Goal: Task Accomplishment & Management: Use online tool/utility

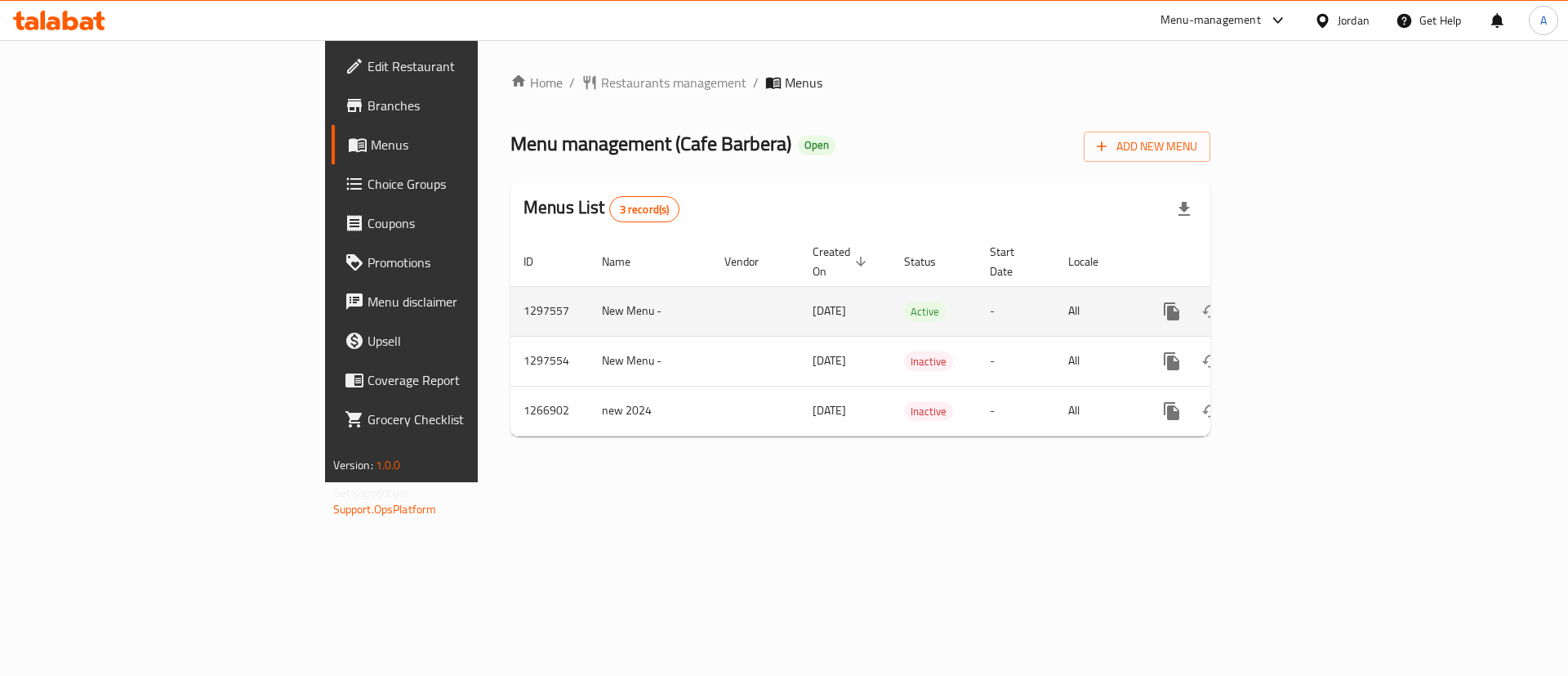
click at [1299, 301] on icon "enhanced table" at bounding box center [1290, 311] width 20 height 20
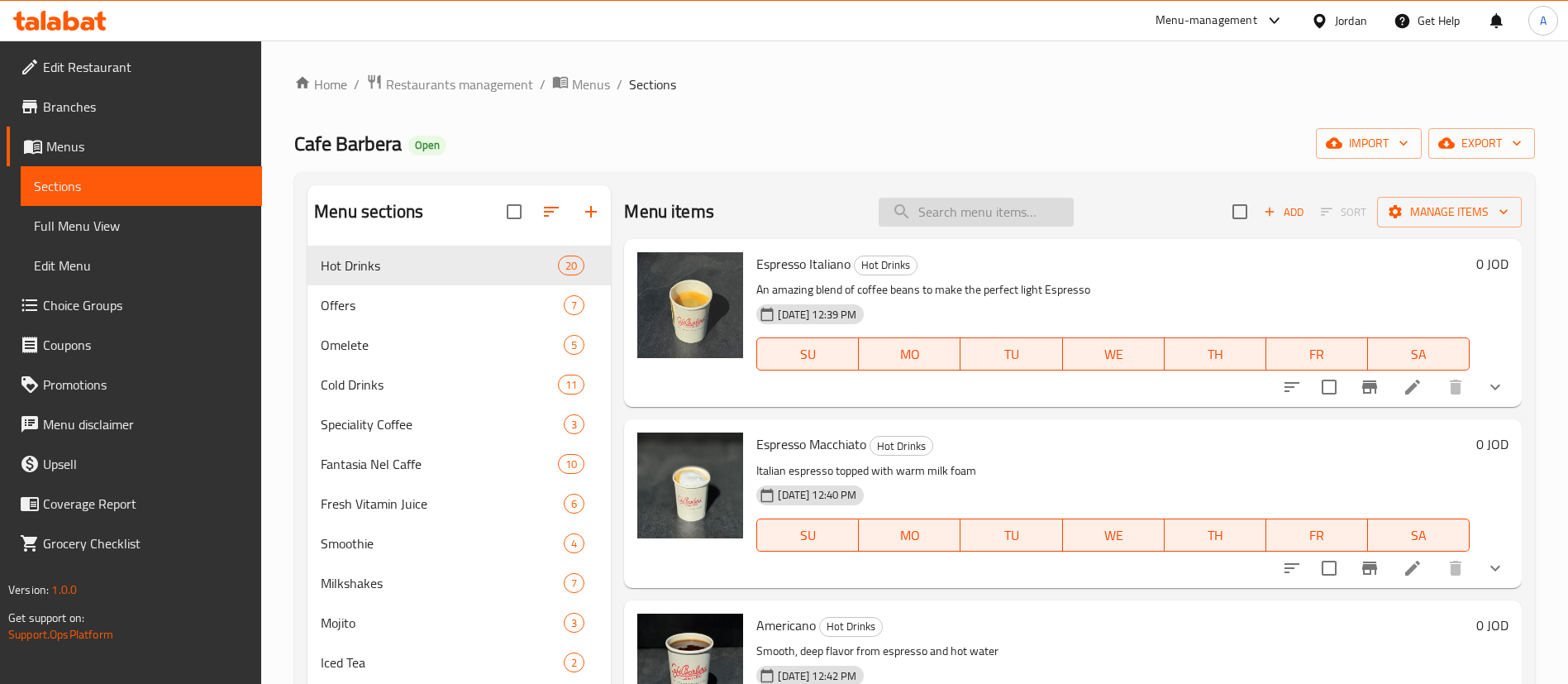
click at [944, 220] on input "search" at bounding box center [976, 211] width 196 height 29
paste input "Iced Caramel Macchiato"
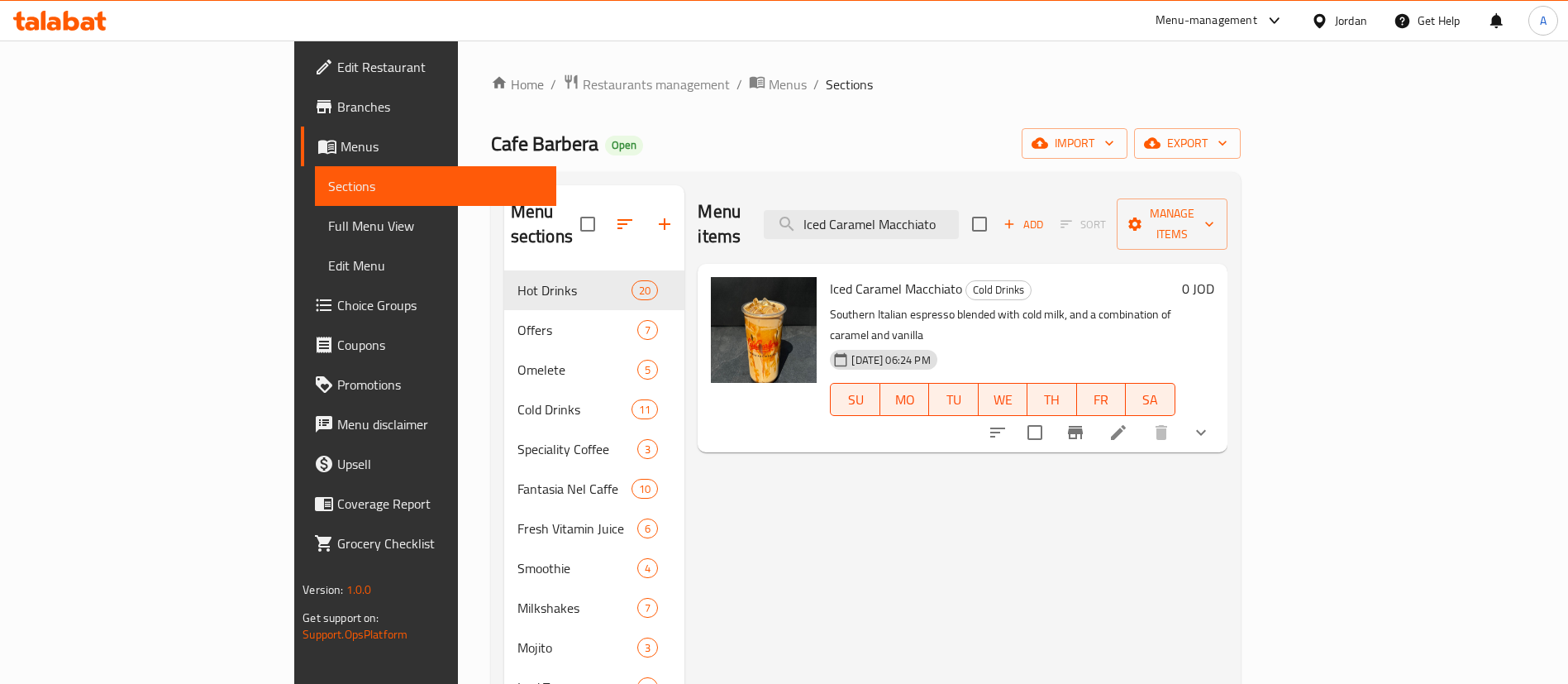
type input "Iced Caramel Macchiato"
click at [1141, 418] on li at bounding box center [1118, 433] width 47 height 30
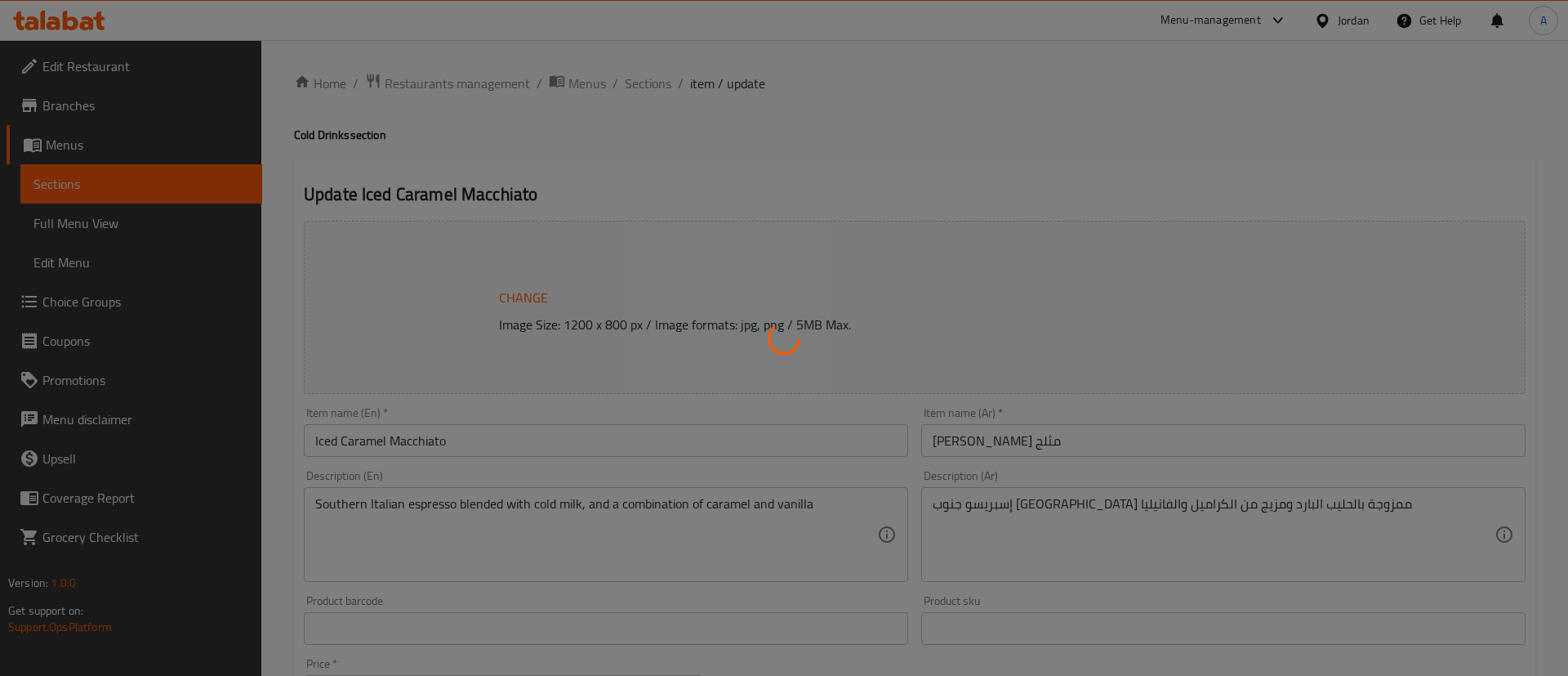
type input "اختيارك من الحليب"
type input "0"
type input "5"
type input "إضافات الإسبريسو:"
type input "0"
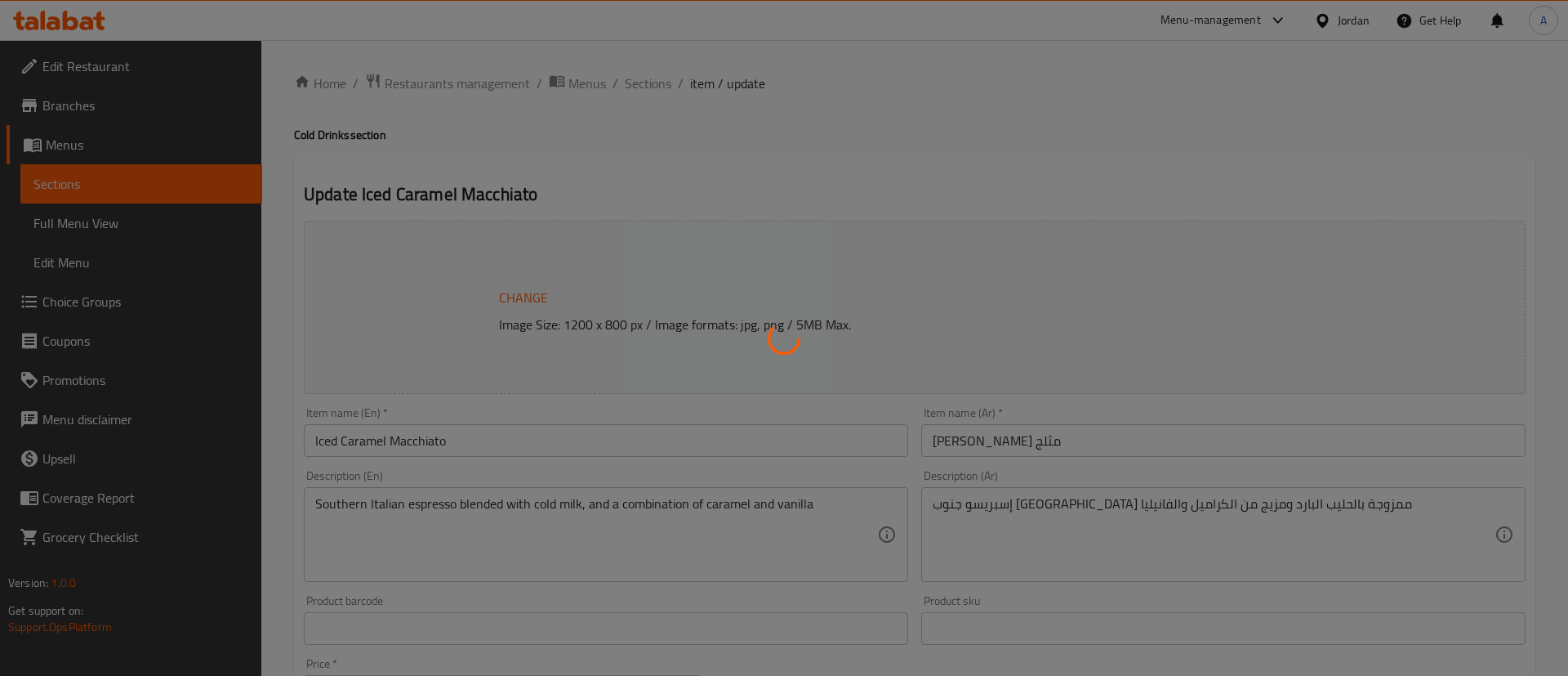
type input "0"
type input "اختر النكهة:"
type input "0"
type input "1"
type input "اختيارك من الحليب"
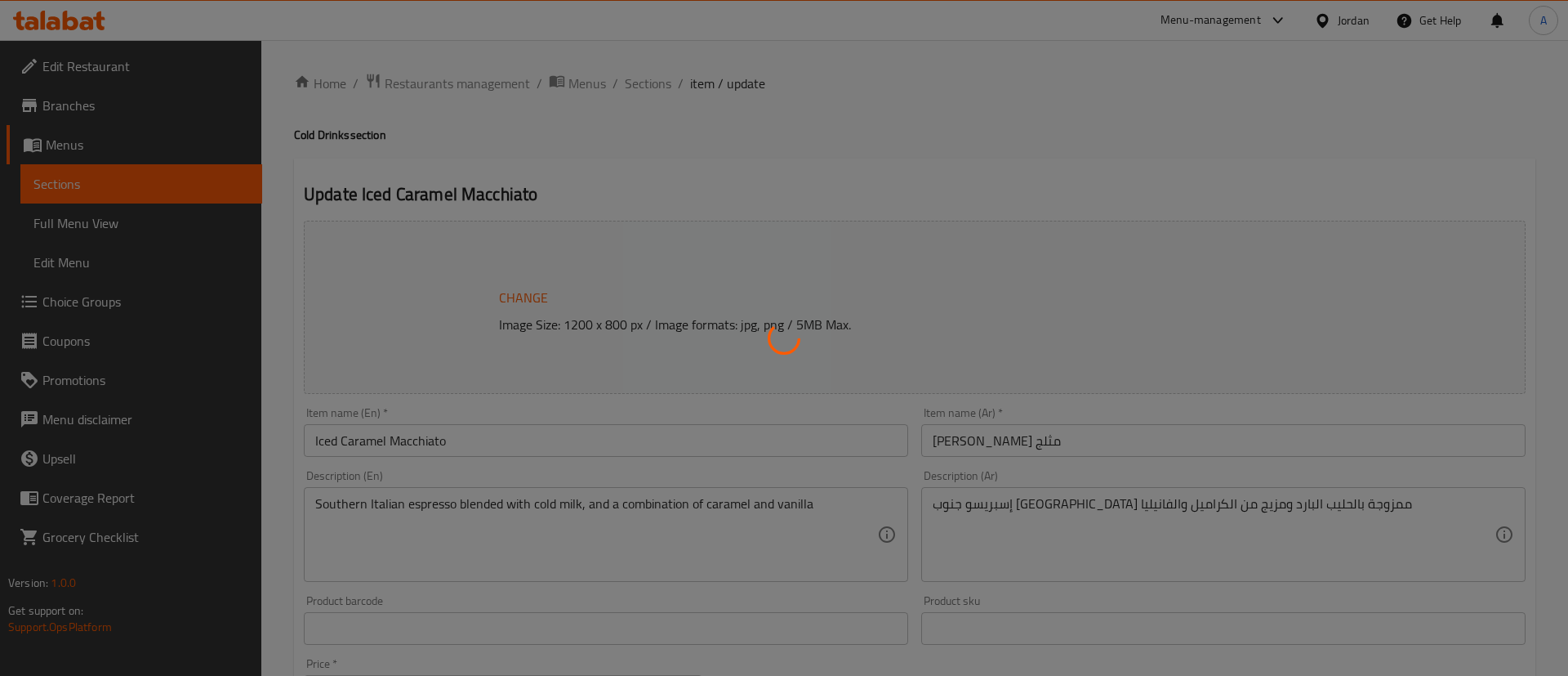
type input "0"
type input "5"
type input "إضافات الإسبريسو:"
type input "0"
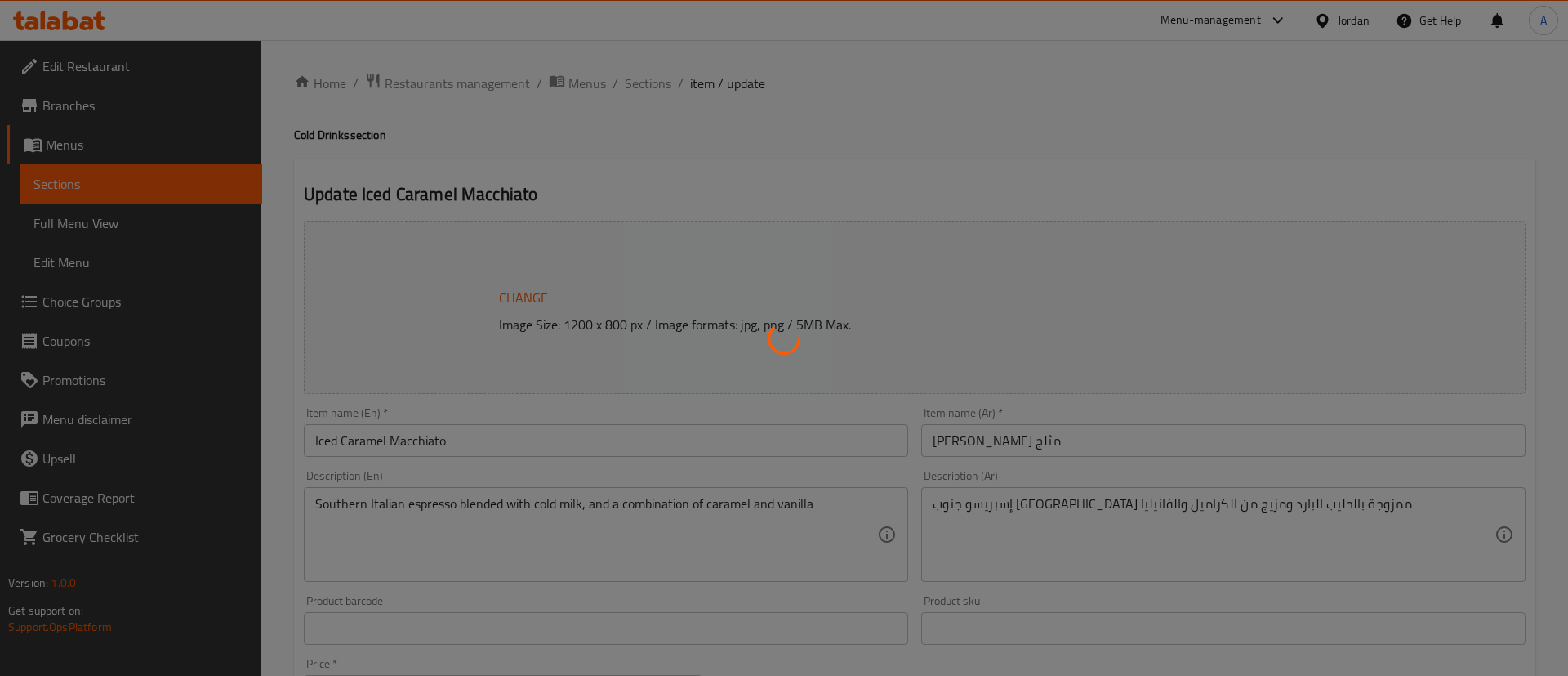
type input "اختر النكهة:"
type input "0"
type input "1"
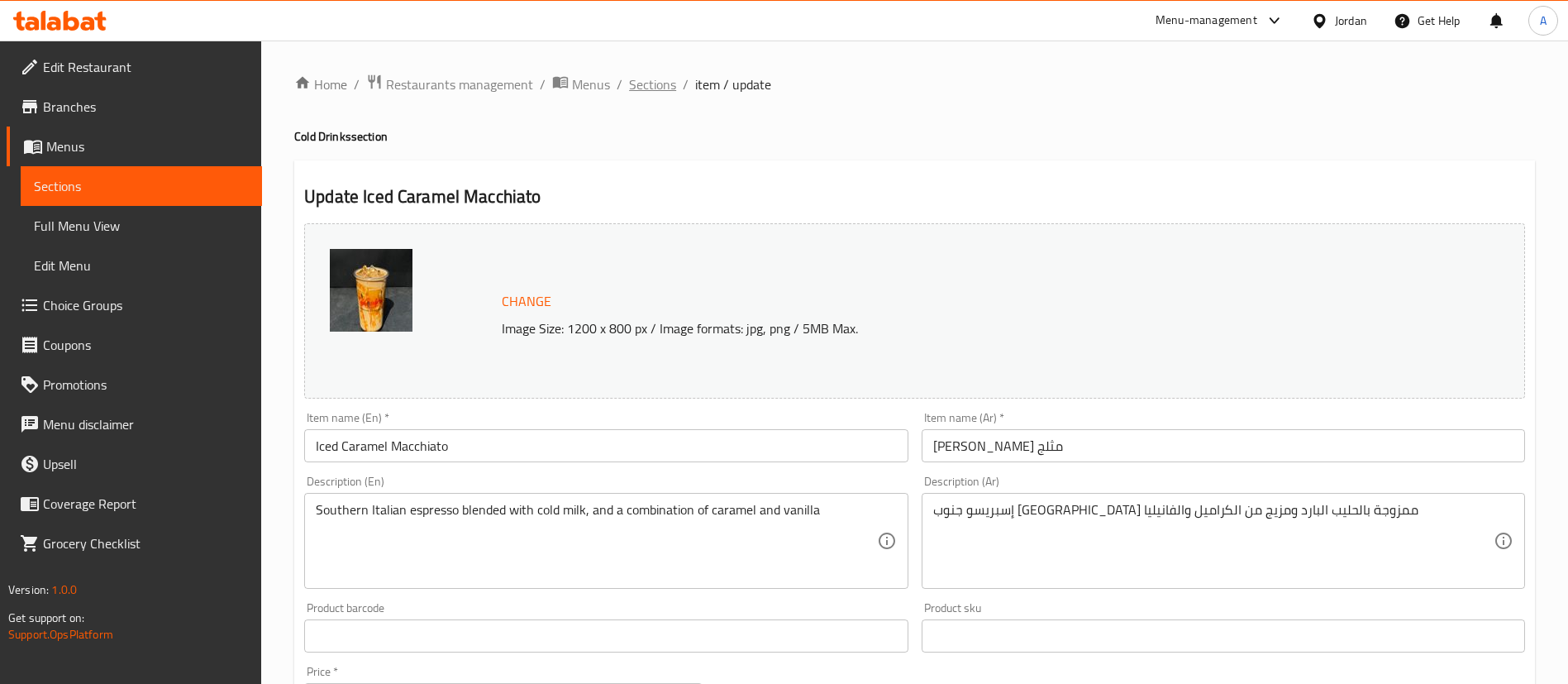
click at [663, 85] on span "Sections" at bounding box center [652, 84] width 47 height 20
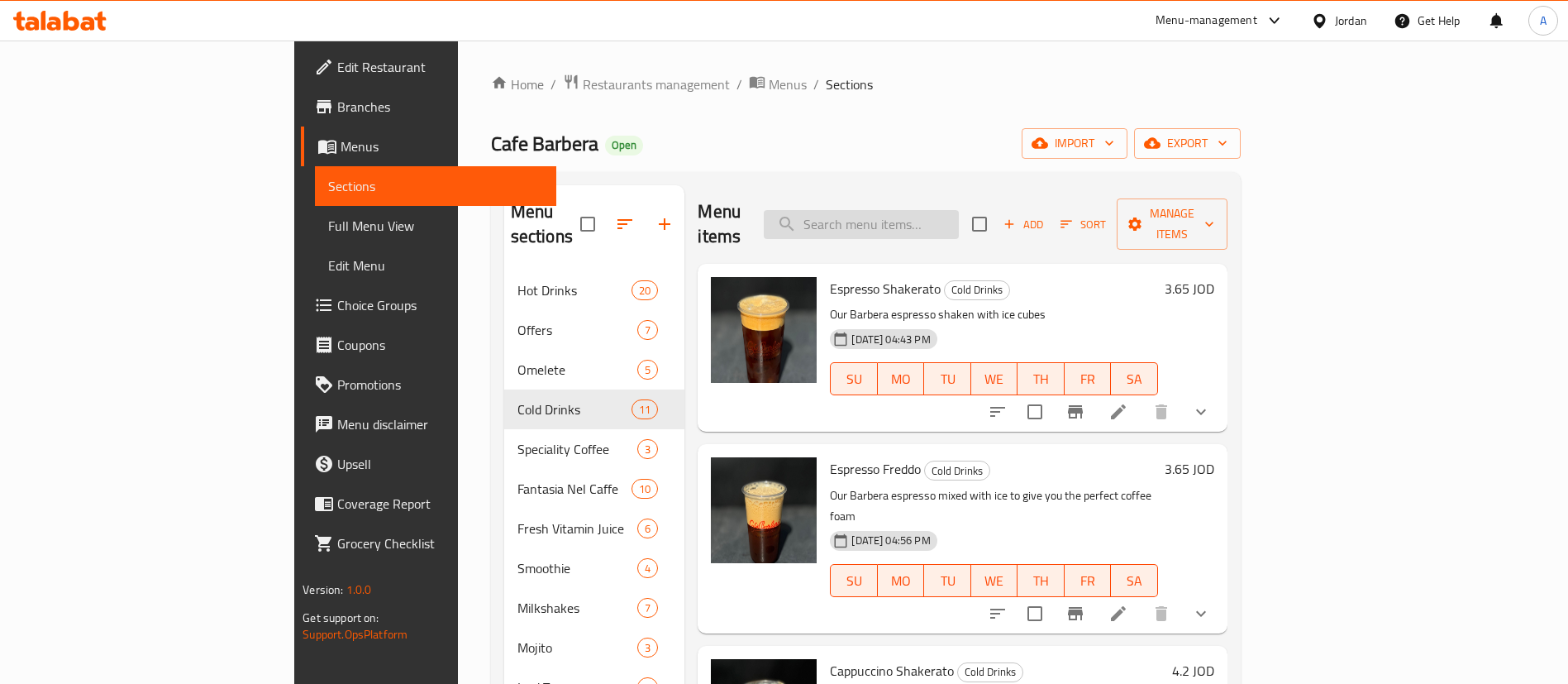
click at [939, 223] on input "search" at bounding box center [861, 224] width 196 height 29
paste input "Iced Spanish Latte"
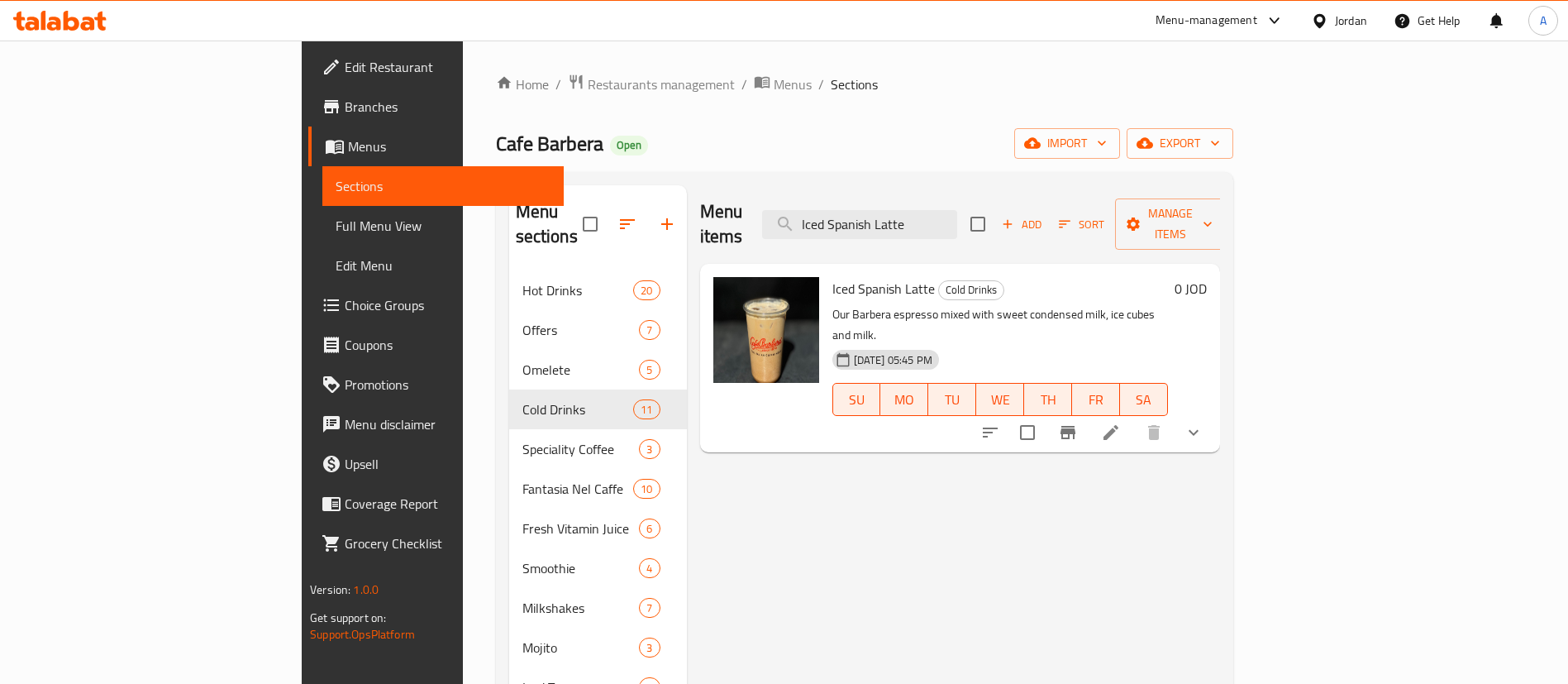
type input "Iced Spanish Latte"
click at [1214, 413] on button "show more" at bounding box center [1194, 433] width 40 height 40
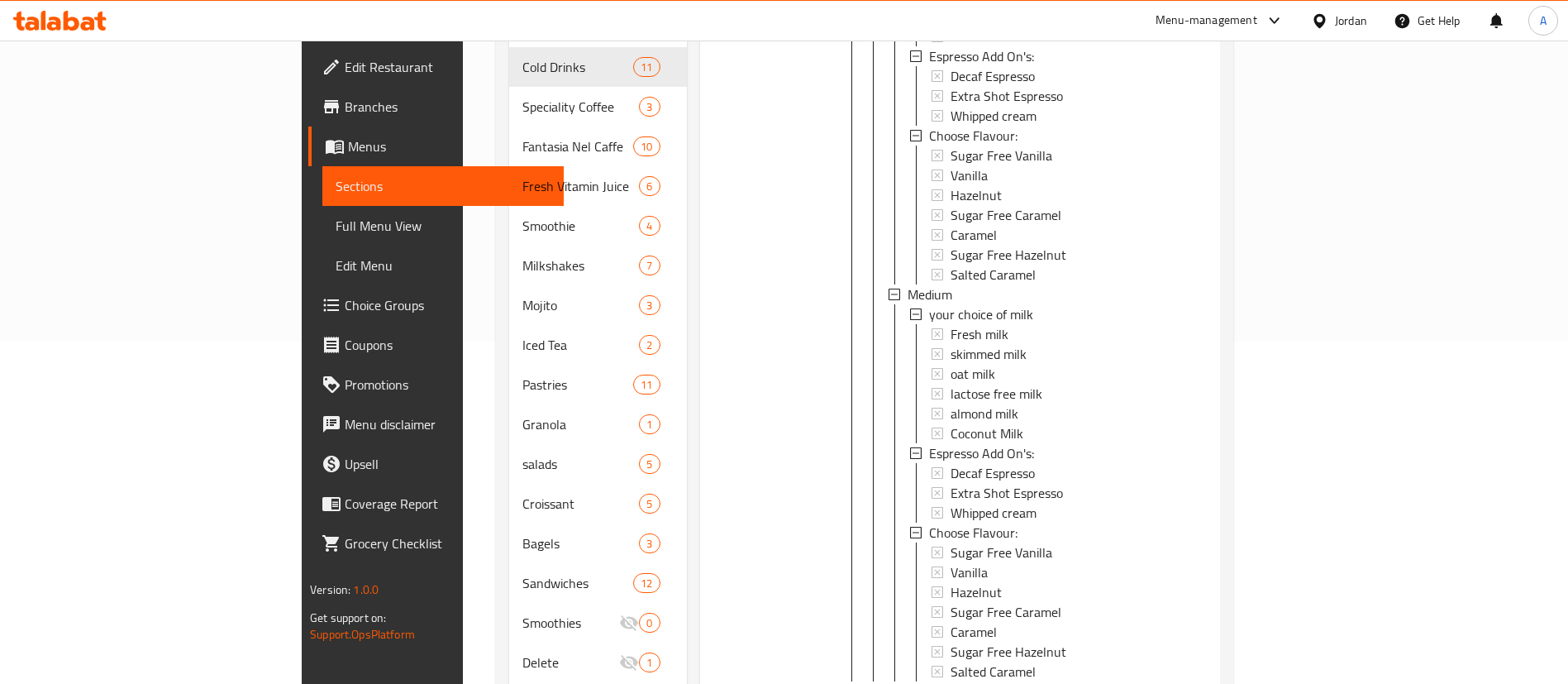
scroll to position [408, 0]
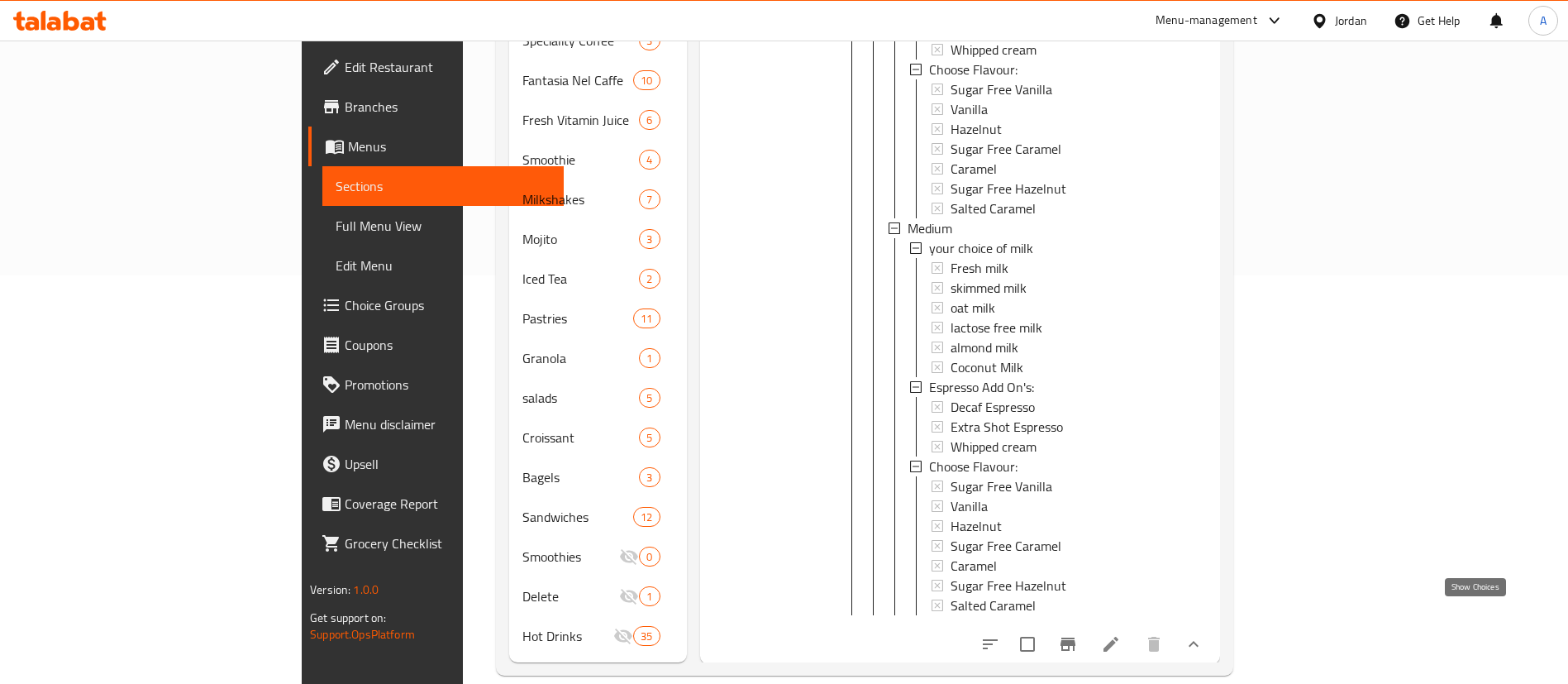
click at [1204, 634] on icon "show more" at bounding box center [1194, 644] width 20 height 20
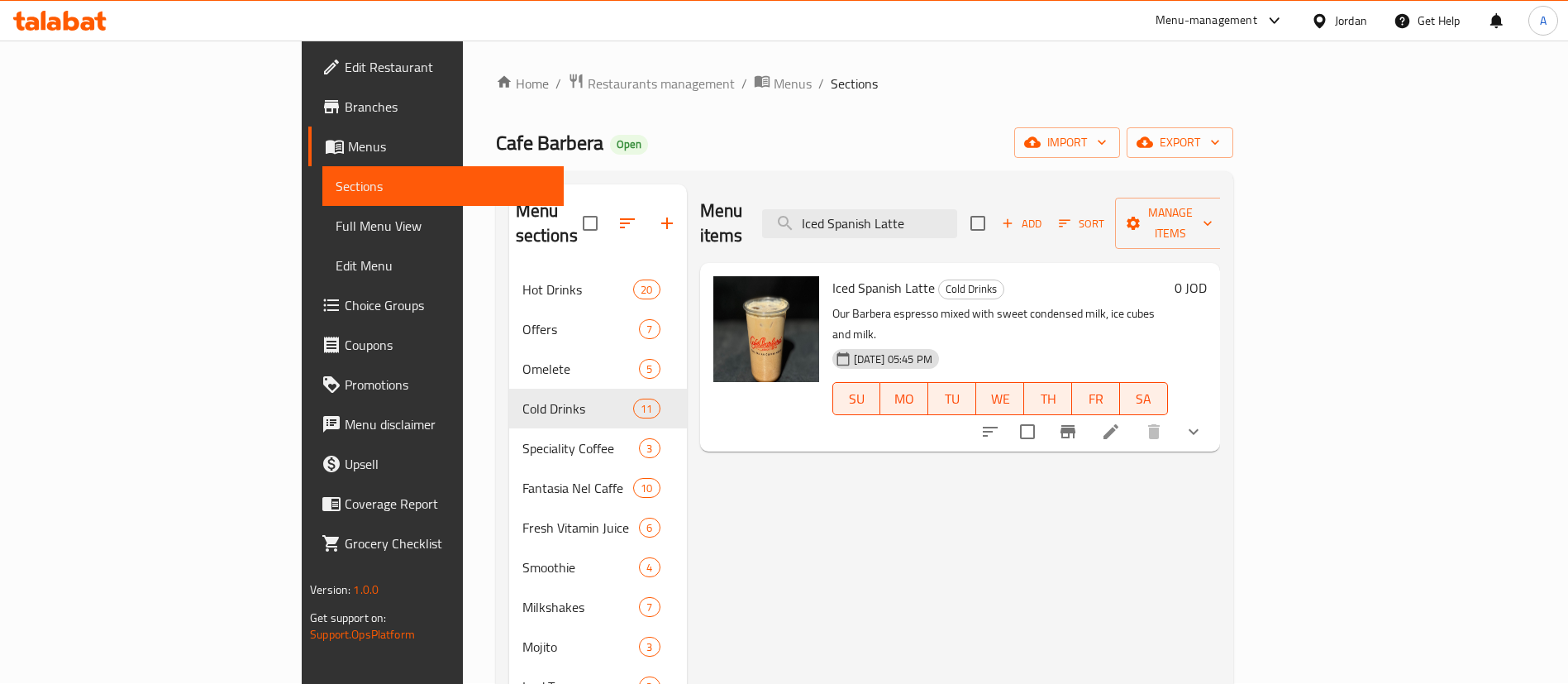
scroll to position [0, 0]
drag, startPoint x: 1004, startPoint y: 205, endPoint x: 967, endPoint y: 215, distance: 38.3
click at [958, 215] on input "Iced Spanish Latte" at bounding box center [859, 224] width 196 height 29
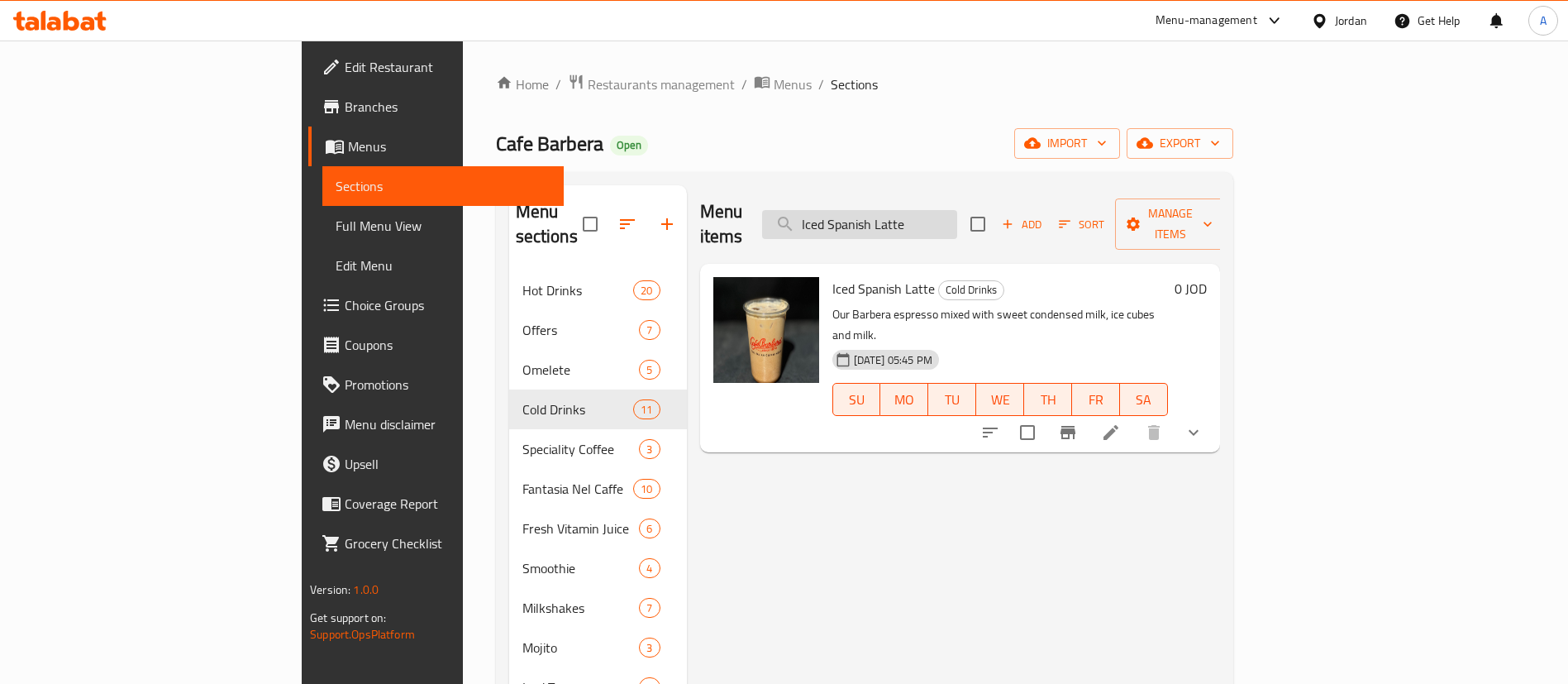
click at [958, 215] on input "Iced Spanish Latte" at bounding box center [859, 224] width 196 height 29
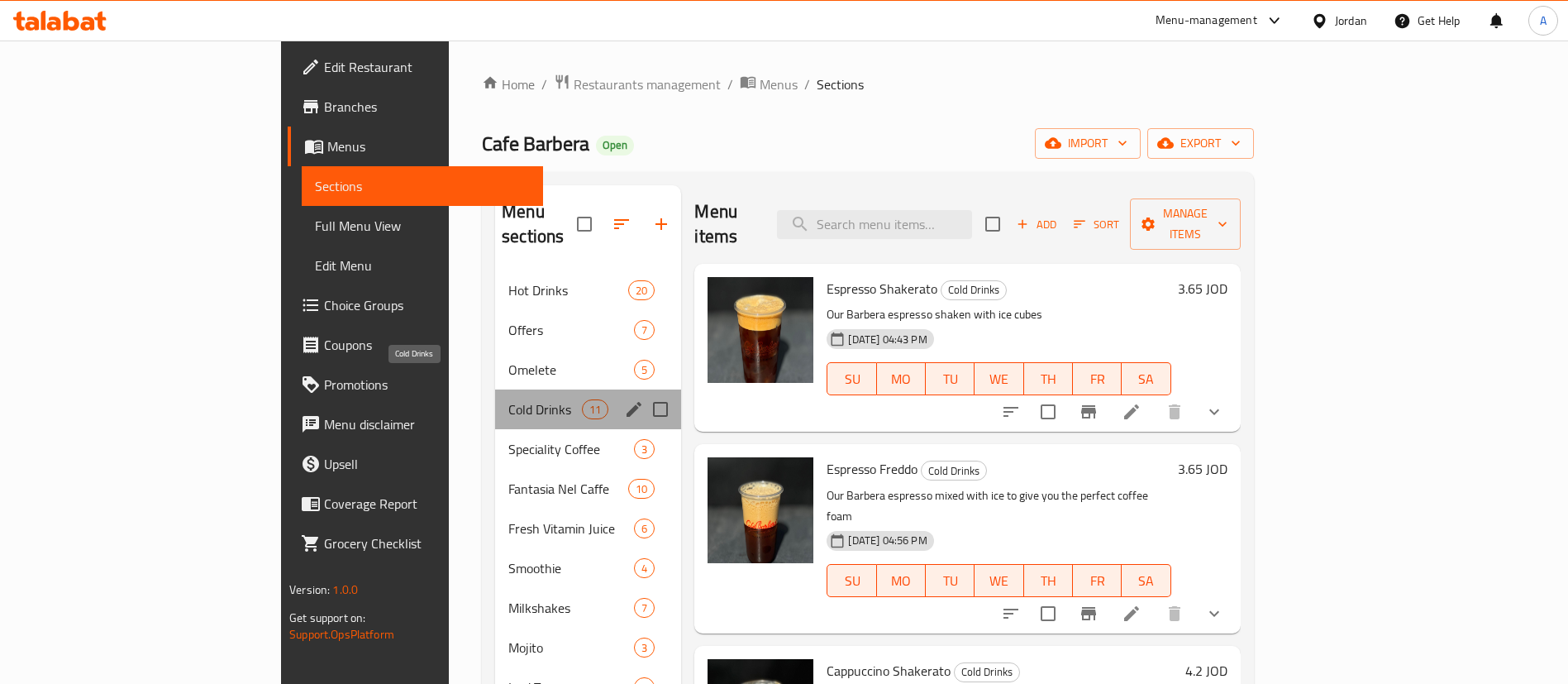
click at [508, 399] on span "Cold Drinks" at bounding box center [545, 409] width 73 height 20
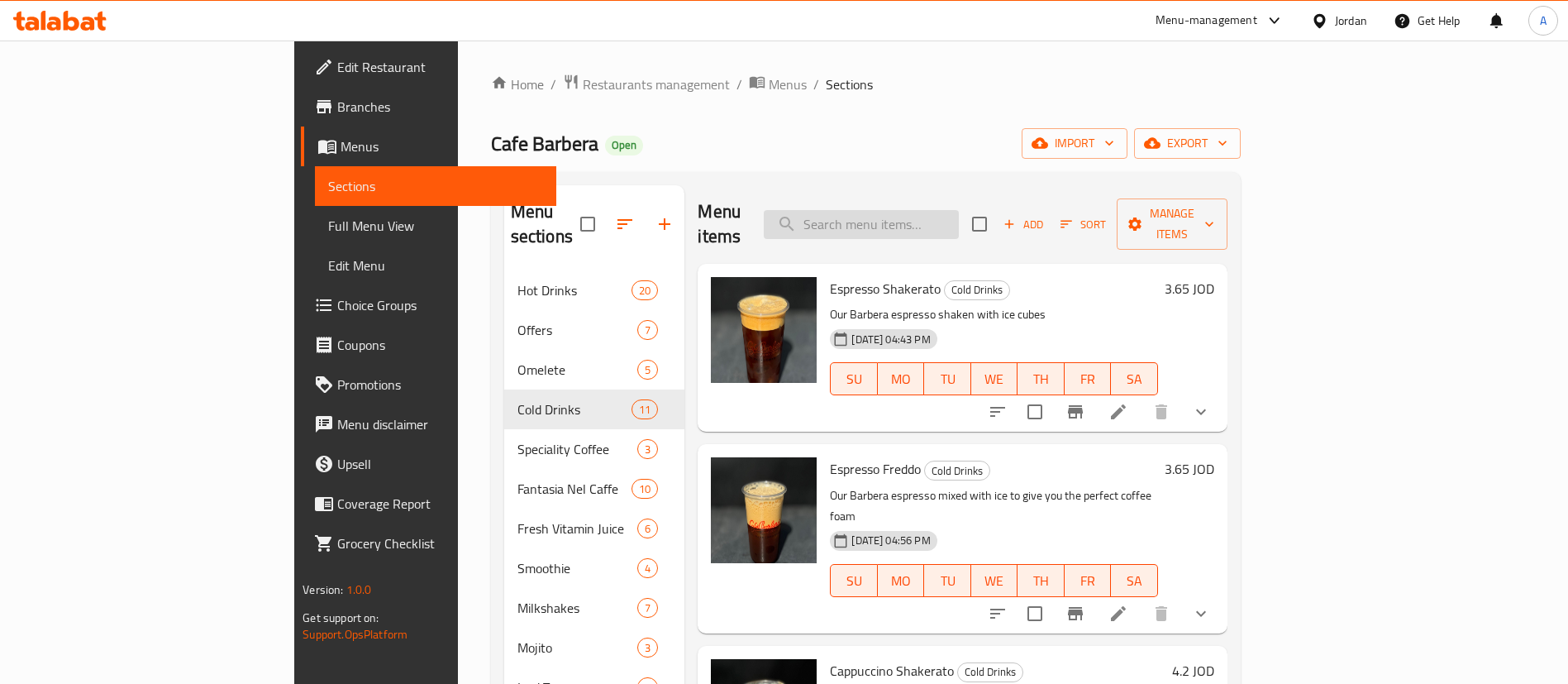
click at [945, 210] on input "search" at bounding box center [861, 224] width 196 height 29
paste input "Caramel Macchiato Large"
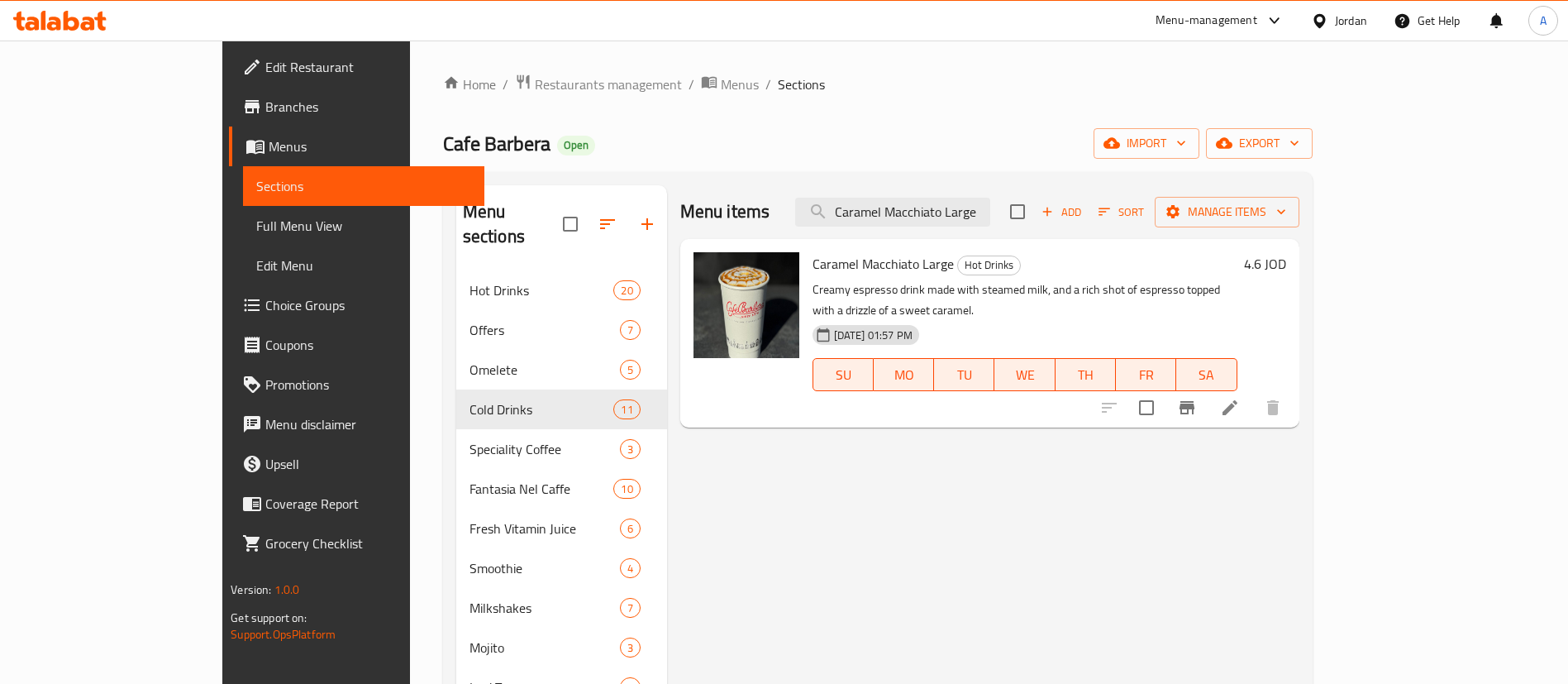
type input "Caramel Macchiato Large"
click at [1286, 262] on h6 "4.6 JOD" at bounding box center [1265, 263] width 42 height 23
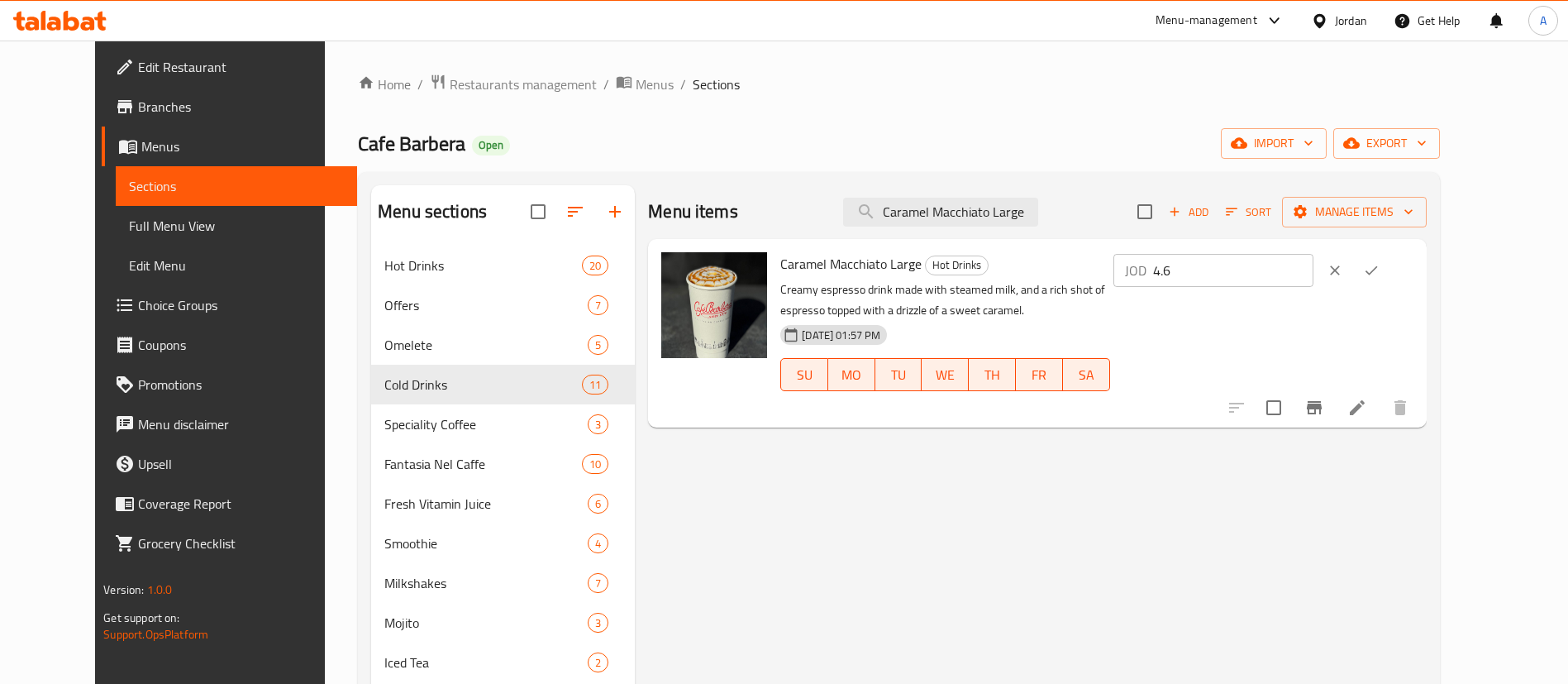
drag, startPoint x: 1325, startPoint y: 268, endPoint x: 1111, endPoint y: 272, distance: 214.0
click at [1111, 273] on div "Caramel Macchiato Large Hot Drinks Creamy espresso drink made with steamed milk…" at bounding box center [1097, 333] width 646 height 176
type input "5.25"
click at [1379, 271] on icon "ok" at bounding box center [1372, 270] width 17 height 17
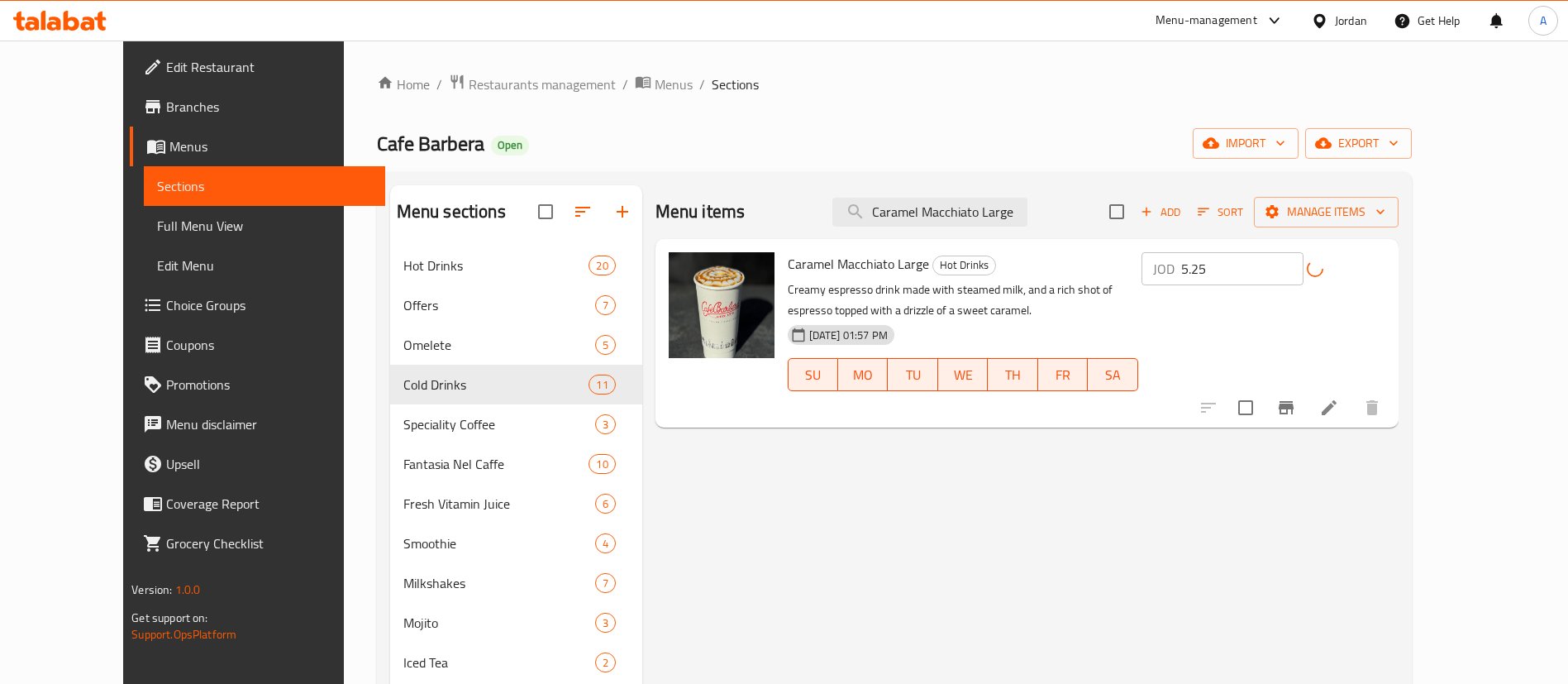
click at [1038, 192] on div "Menu items Caramel Macchiato Large Add Sort Manage items" at bounding box center [1027, 212] width 743 height 54
click at [1027, 198] on input "Caramel Macchiato Large" at bounding box center [930, 211] width 196 height 29
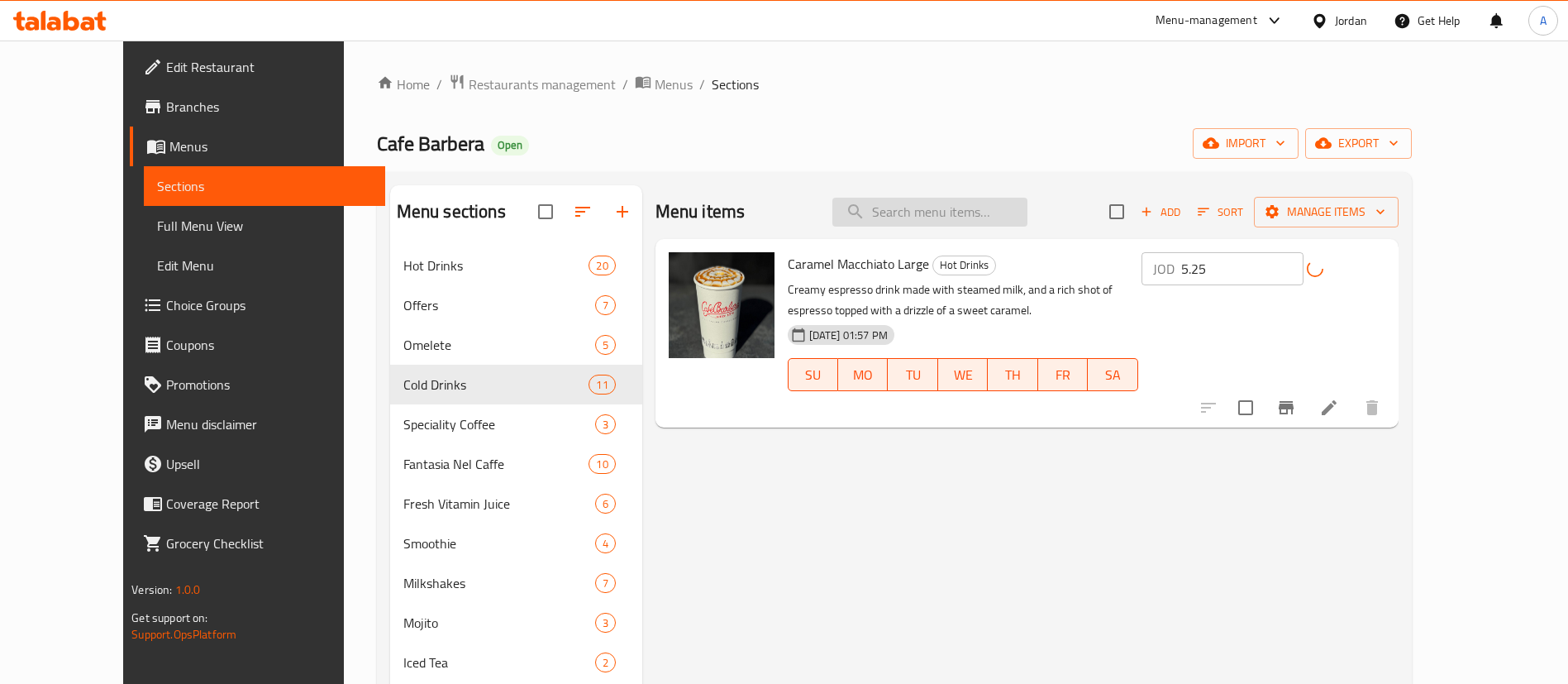
paste input "Pistachio Latte Large"
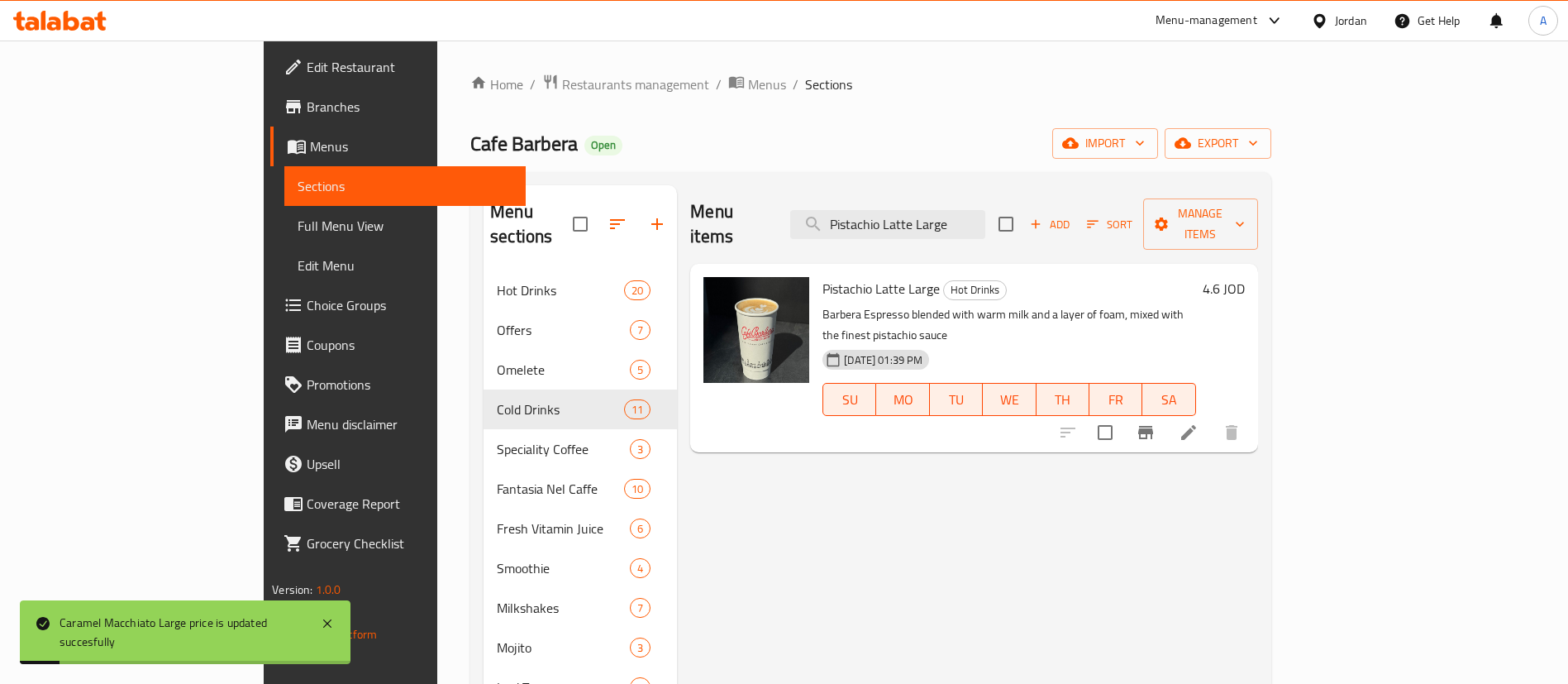
type input "Pistachio Latte Large"
click at [1244, 277] on h6 "4.6 JOD" at bounding box center [1224, 288] width 42 height 23
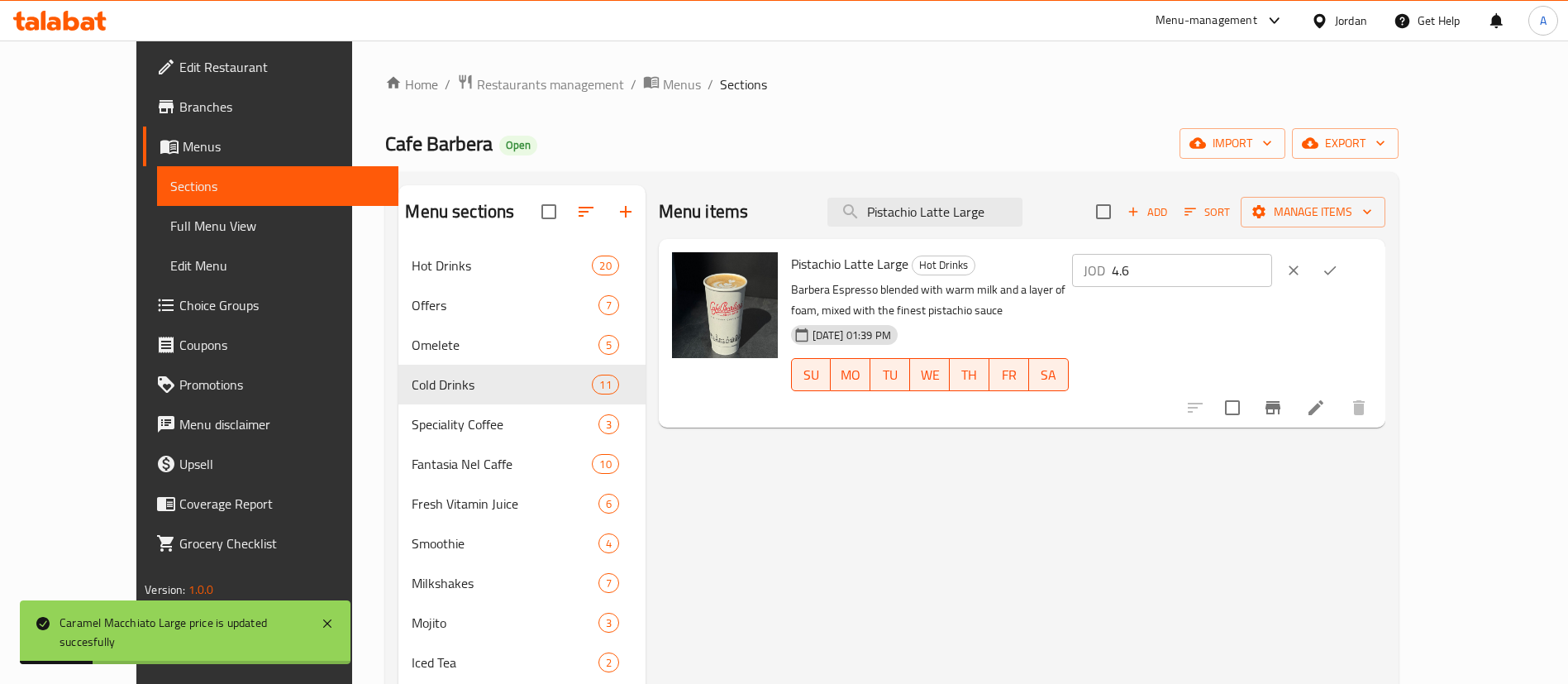
drag, startPoint x: 1308, startPoint y: 279, endPoint x: 1061, endPoint y: 309, distance: 248.8
click at [1095, 309] on div "Pistachio Latte Large Hot Drinks Barbera Espresso blended with warm milk and a …" at bounding box center [1082, 333] width 594 height 176
type input "5.25"
click at [1349, 269] on button "ok" at bounding box center [1330, 270] width 37 height 37
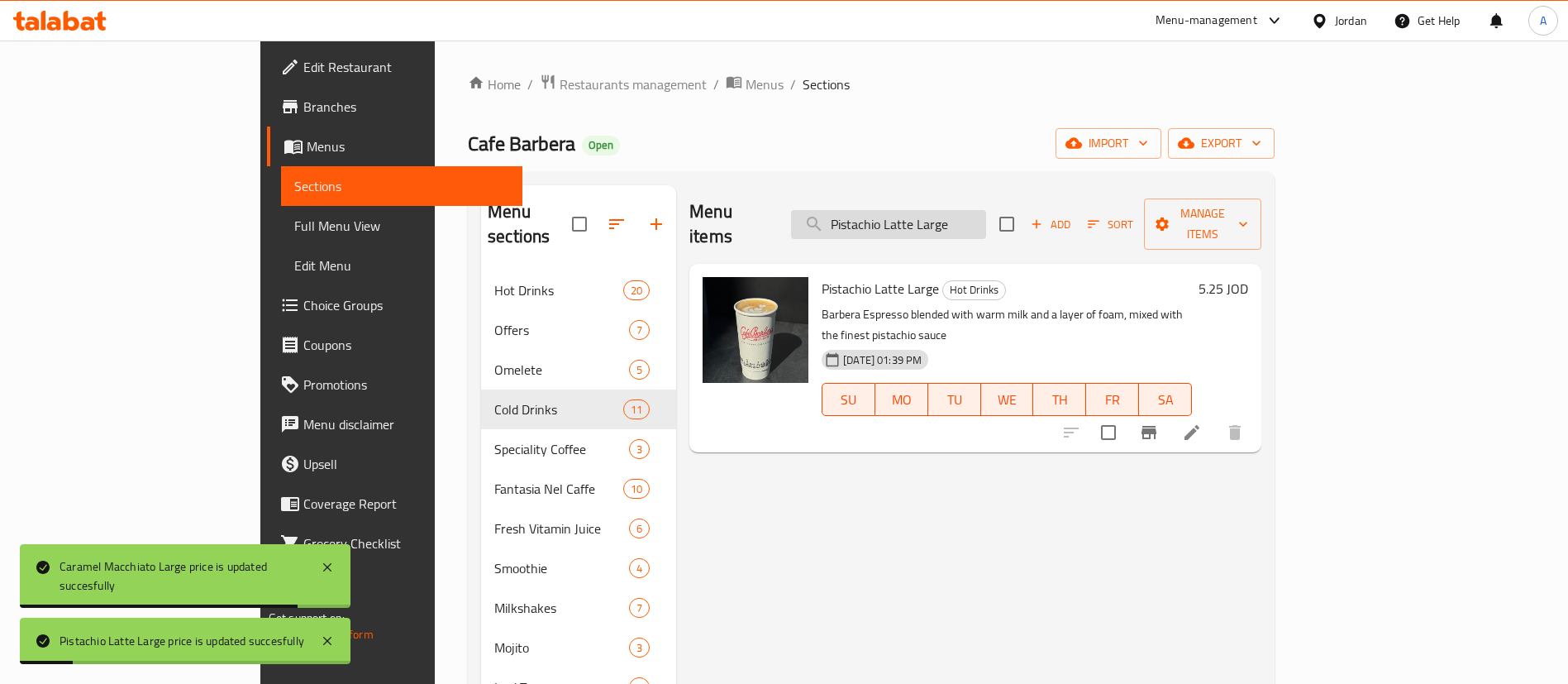
click at [986, 210] on input "Pistachio Latte Large" at bounding box center [888, 224] width 196 height 29
paste input "Mocha"
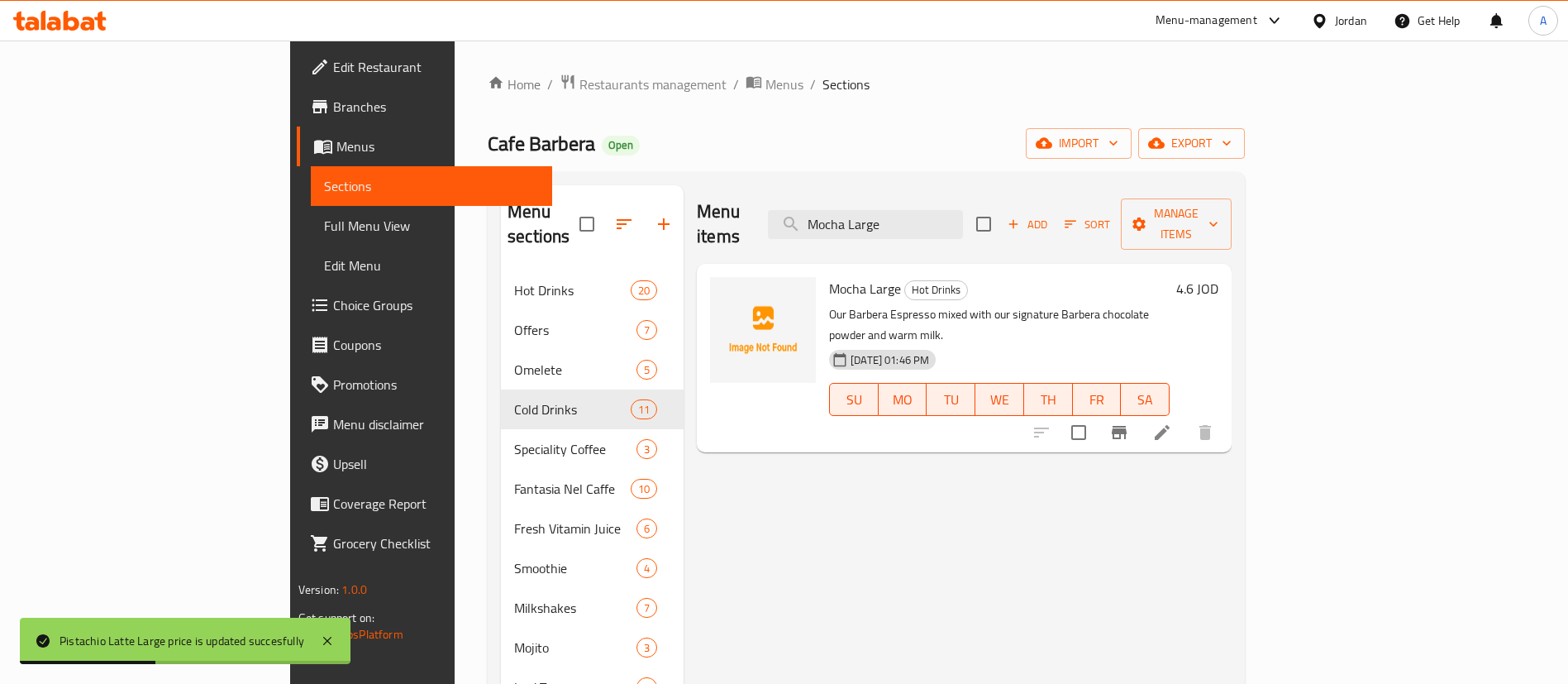
type input "Mocha Large"
click at [1219, 277] on h6 "4.6 JOD" at bounding box center [1197, 288] width 42 height 23
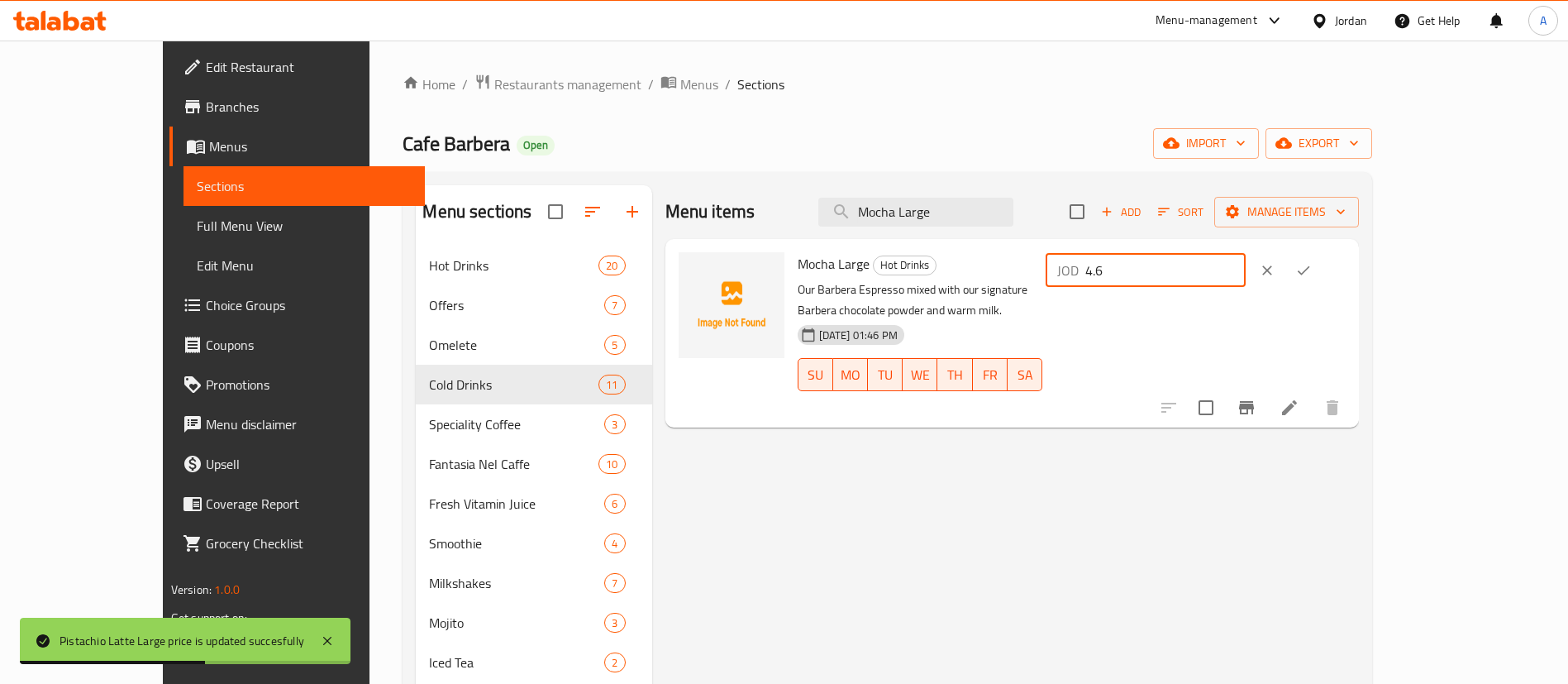
drag, startPoint x: 1152, startPoint y: 291, endPoint x: 1033, endPoint y: 290, distance: 119.0
click at [1048, 291] on div "Mocha Large Hot Drinks Our Barbera Espresso mixed with our signature Barbera ch…" at bounding box center [1072, 333] width 562 height 176
type input "5.25"
drag, startPoint x: 1478, startPoint y: 275, endPoint x: 1469, endPoint y: 281, distance: 10.8
click at [1312, 272] on icon "ok" at bounding box center [1303, 270] width 17 height 17
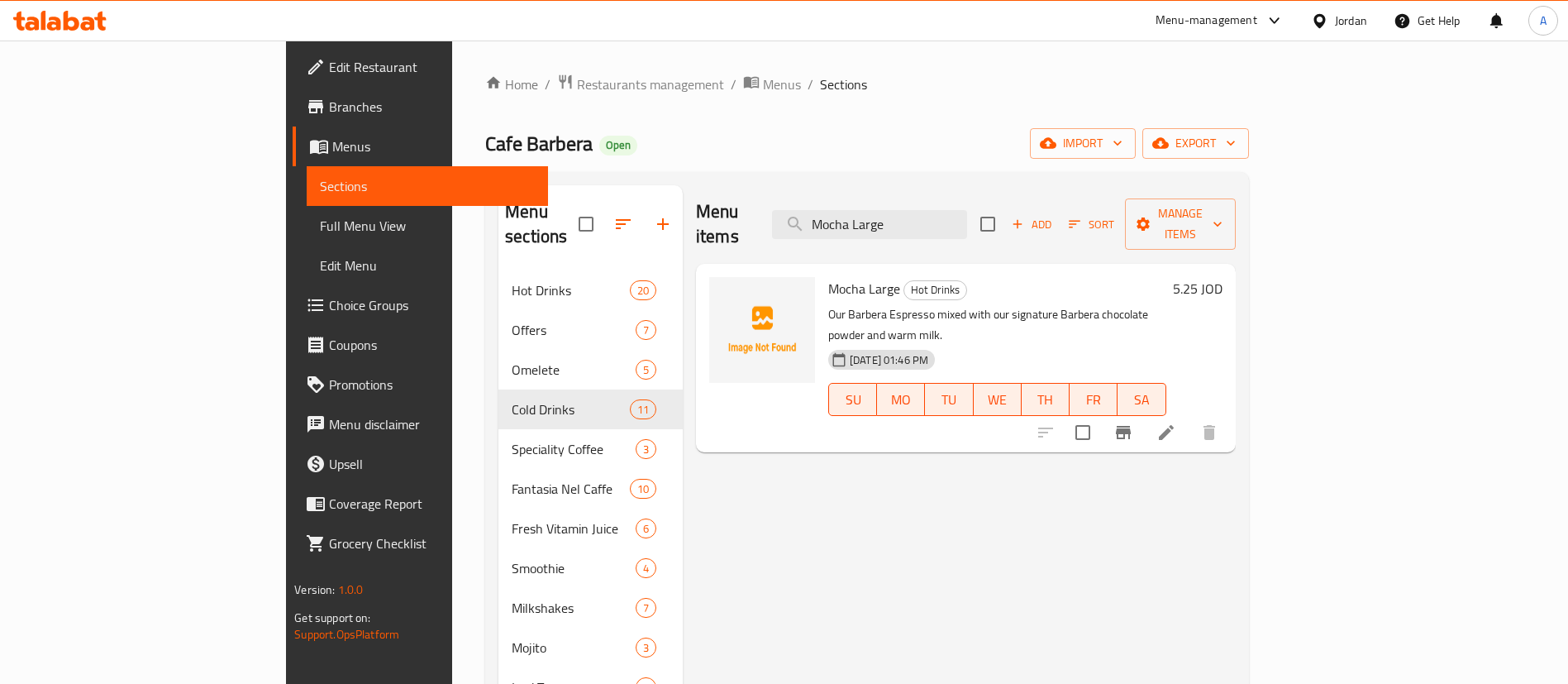
click at [497, 65] on div "Home / Restaurants management / Menus / Sections Cafe Barbera Open import expor…" at bounding box center [867, 579] width 830 height 1077
click at [577, 76] on span "Restaurants management" at bounding box center [650, 84] width 147 height 20
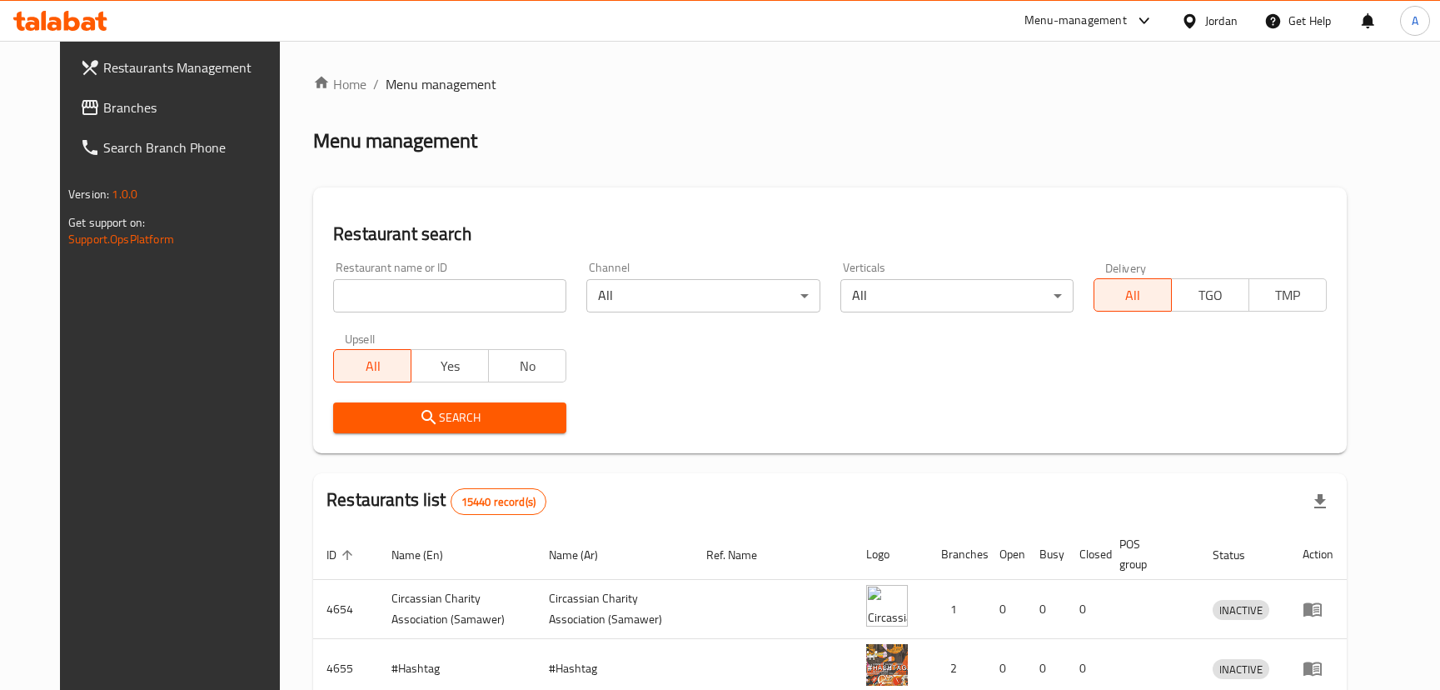
drag, startPoint x: 408, startPoint y: 312, endPoint x: 412, endPoint y: 302, distance: 10.1
click at [409, 309] on input "search" at bounding box center [449, 295] width 233 height 33
drag, startPoint x: 412, startPoint y: 302, endPoint x: 401, endPoint y: 292, distance: 15.4
click at [412, 302] on input "search" at bounding box center [449, 295] width 233 height 33
type input "falak"
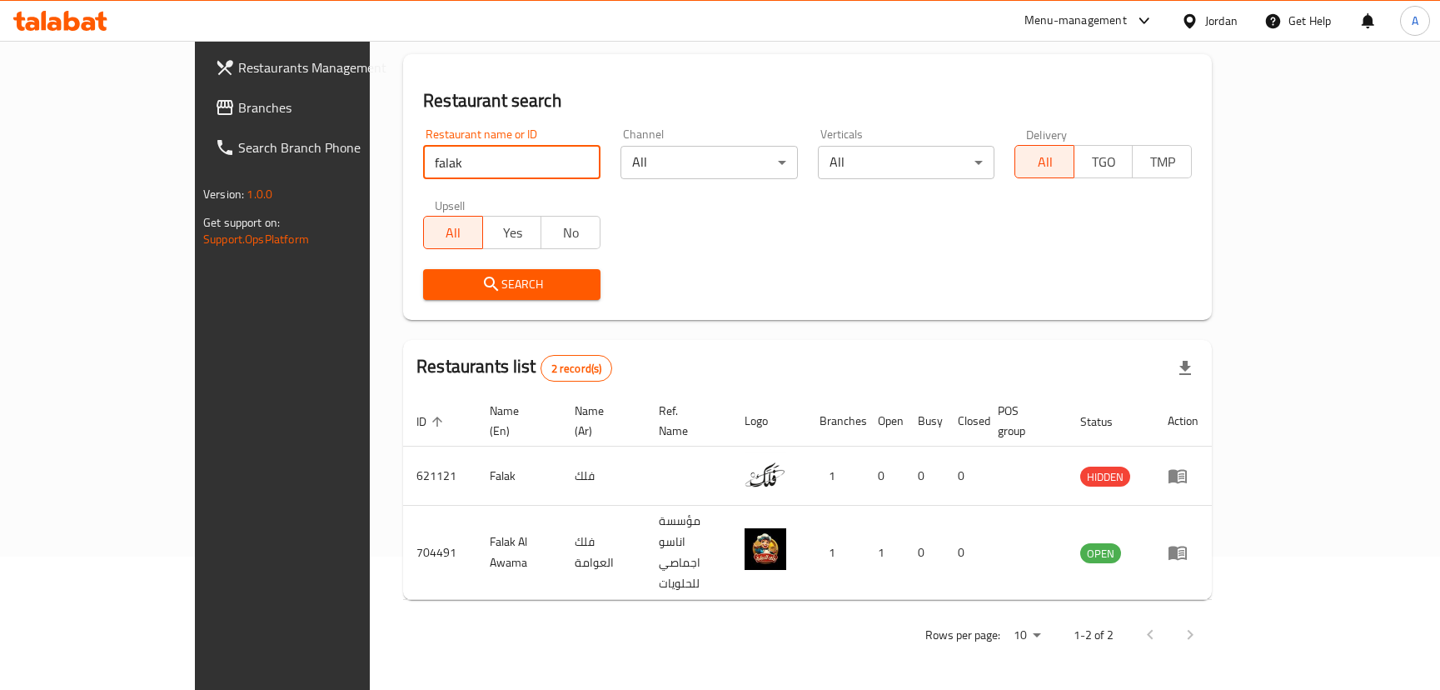
scroll to position [80, 0]
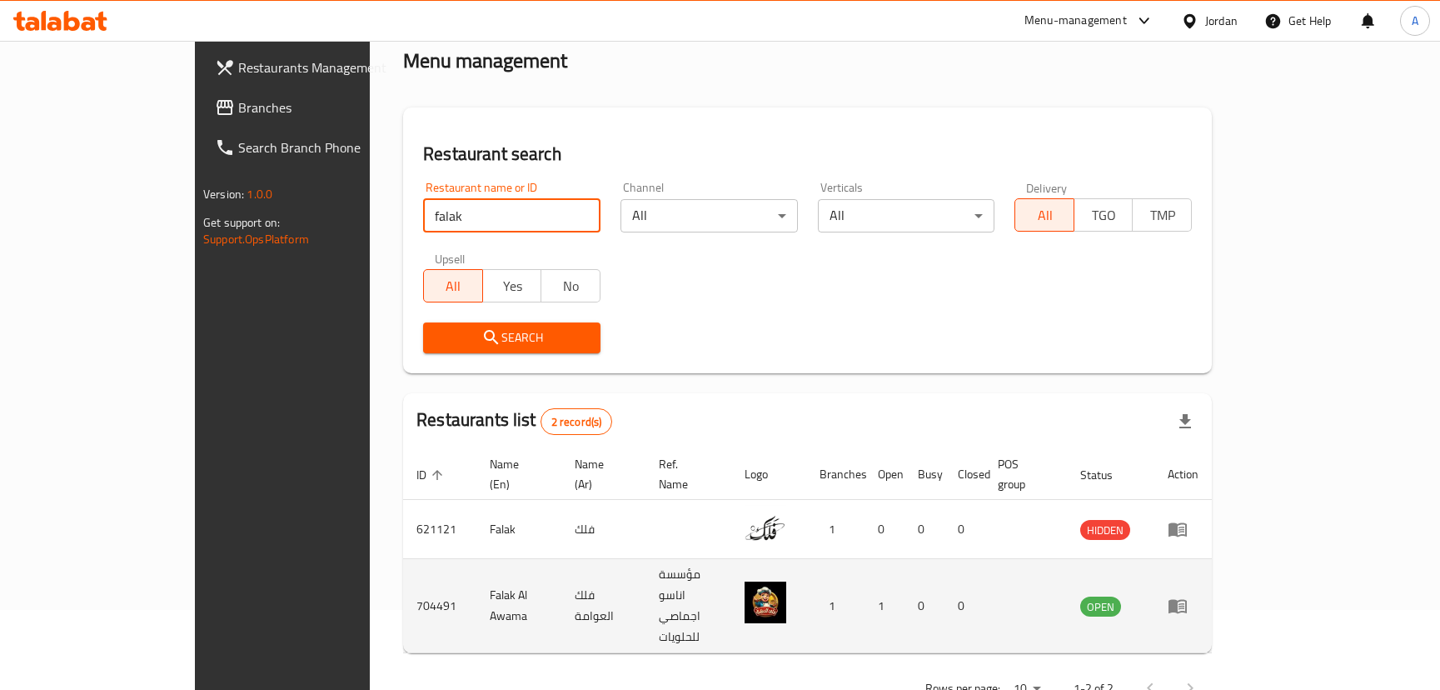
click at [1212, 581] on td "enhanced table" at bounding box center [1183, 606] width 57 height 94
click at [1185, 603] on icon "enhanced table" at bounding box center [1182, 606] width 6 height 7
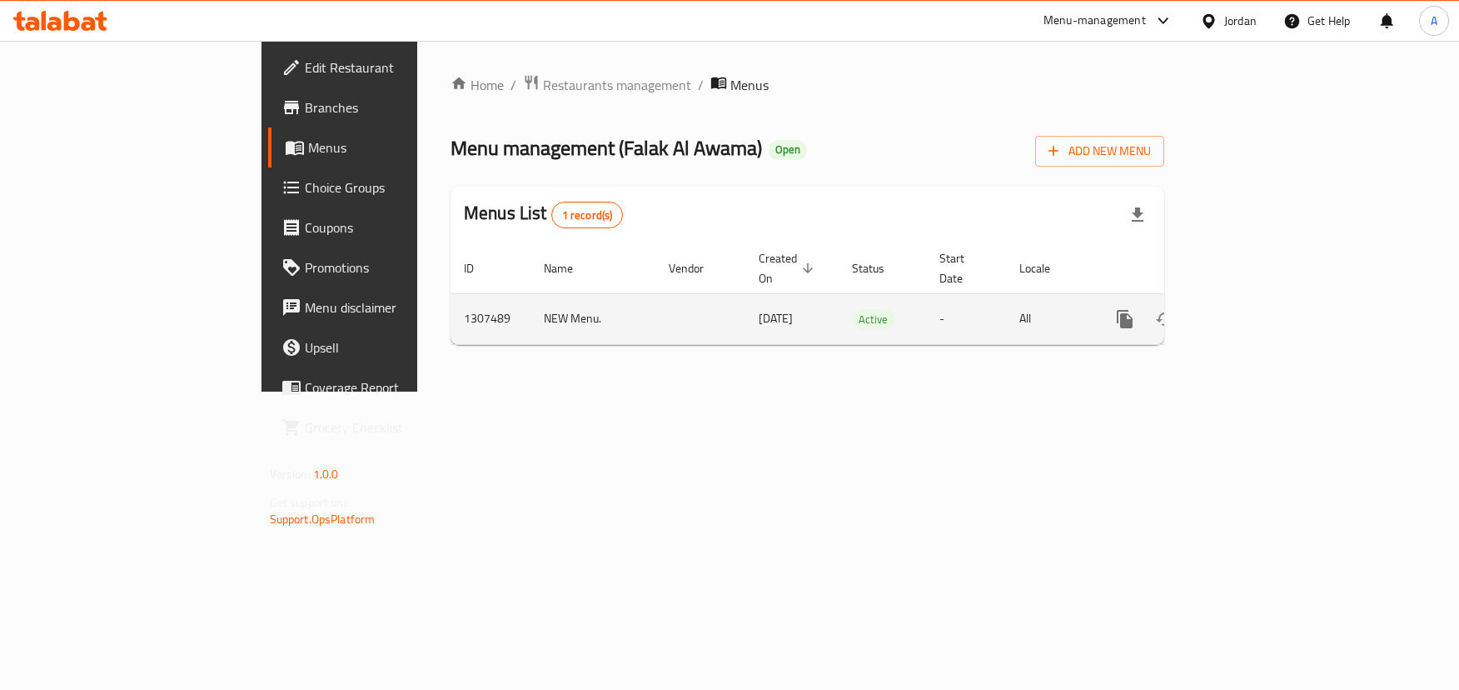
click at [1255, 309] on icon "enhanced table" at bounding box center [1245, 319] width 20 height 20
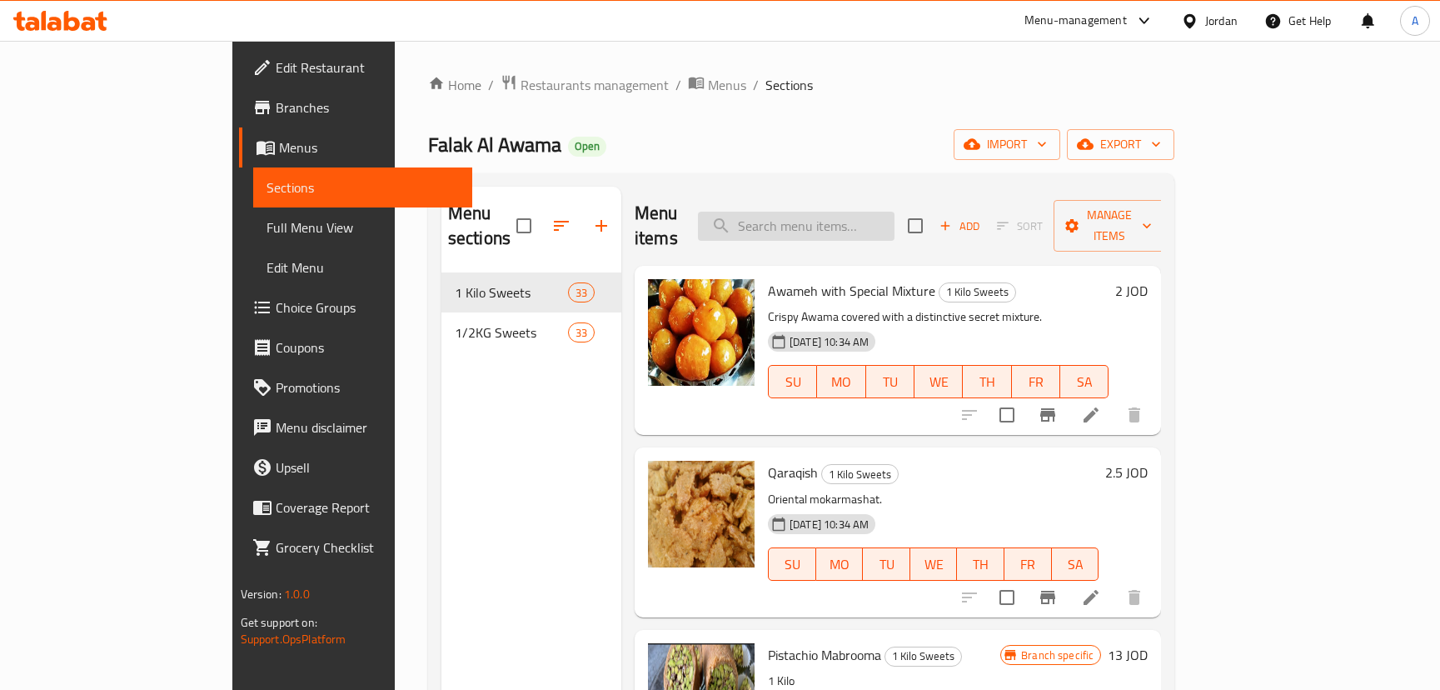
click at [895, 213] on input "search" at bounding box center [796, 226] width 197 height 29
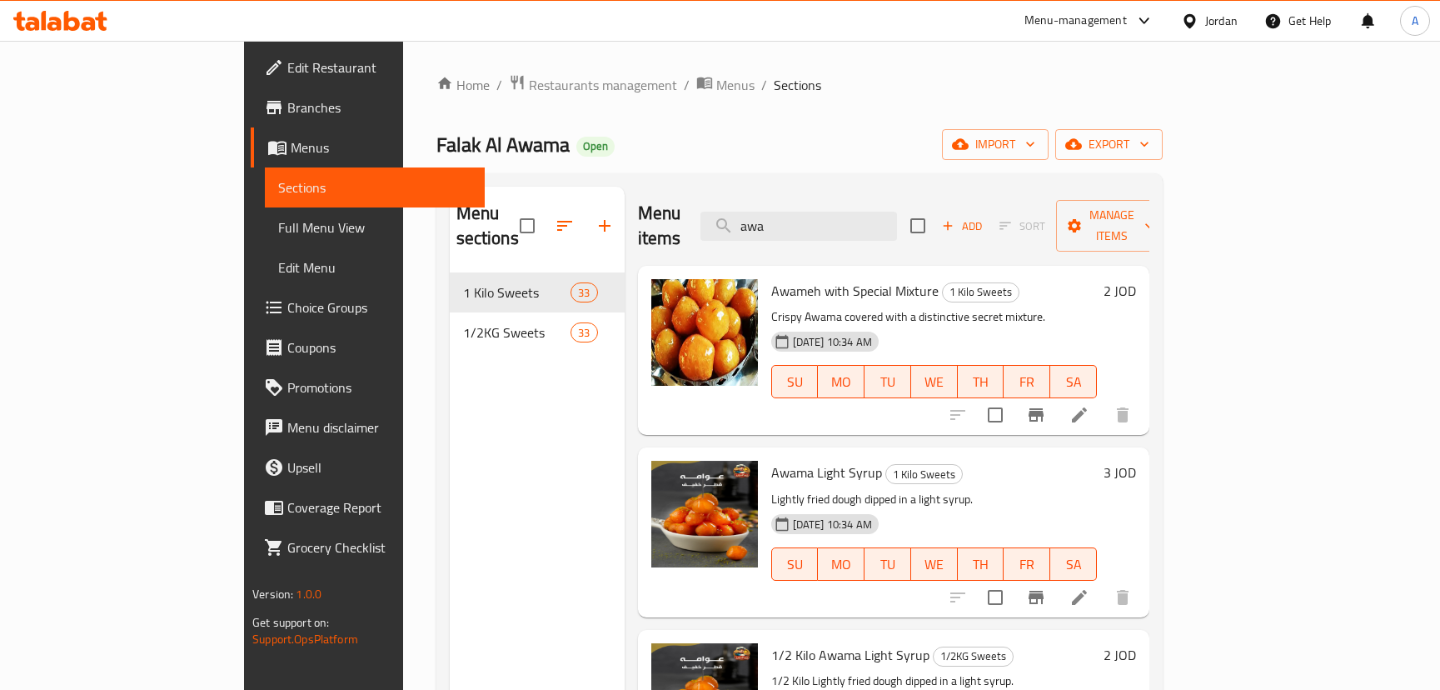
type input "awa"
click at [1136, 279] on h6 "2 JOD" at bounding box center [1120, 290] width 32 height 23
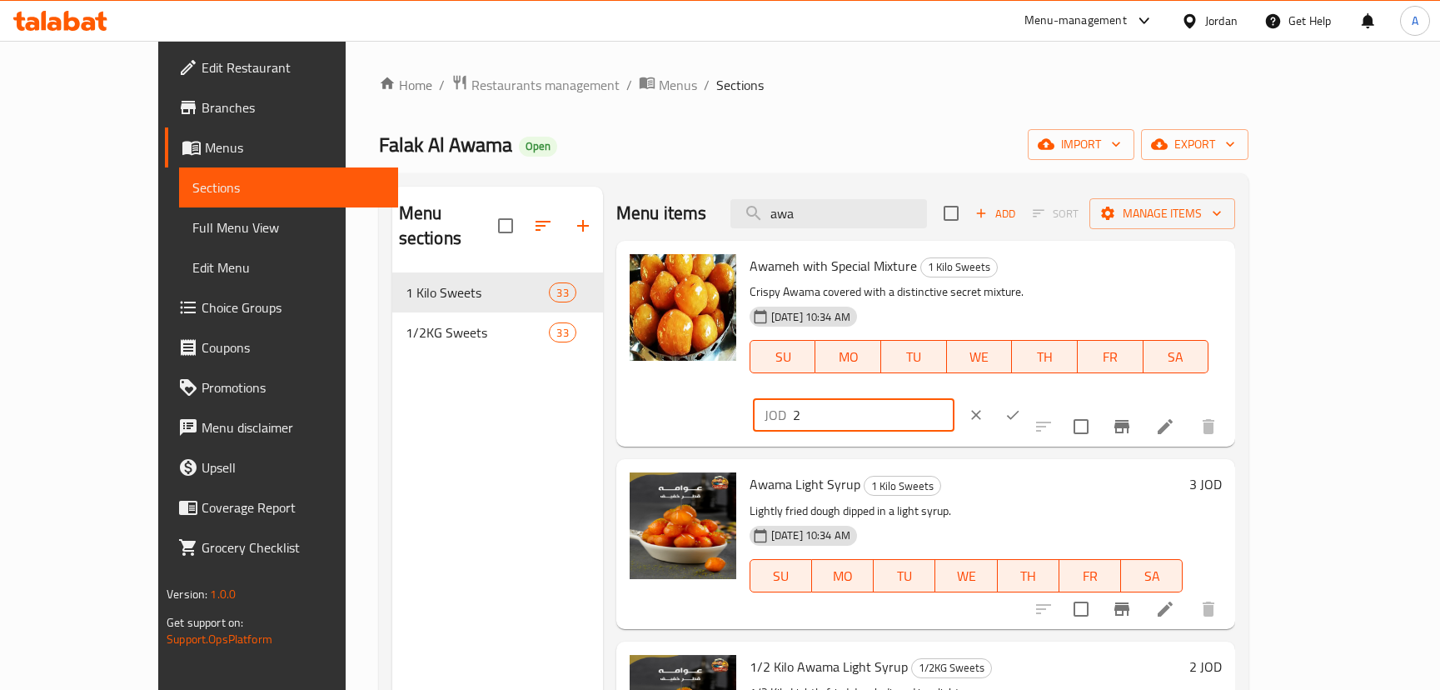
click at [955, 398] on input "2" at bounding box center [874, 414] width 162 height 33
drag, startPoint x: 1149, startPoint y: 275, endPoint x: 1020, endPoint y: 272, distance: 128.3
click at [1016, 274] on div "Awameh with Special Mixture 1 Kilo Sweets Crispy Awama covered with a distincti…" at bounding box center [986, 343] width 486 height 192
type input "2.3"
click at [1031, 397] on button "ok" at bounding box center [1013, 415] width 37 height 37
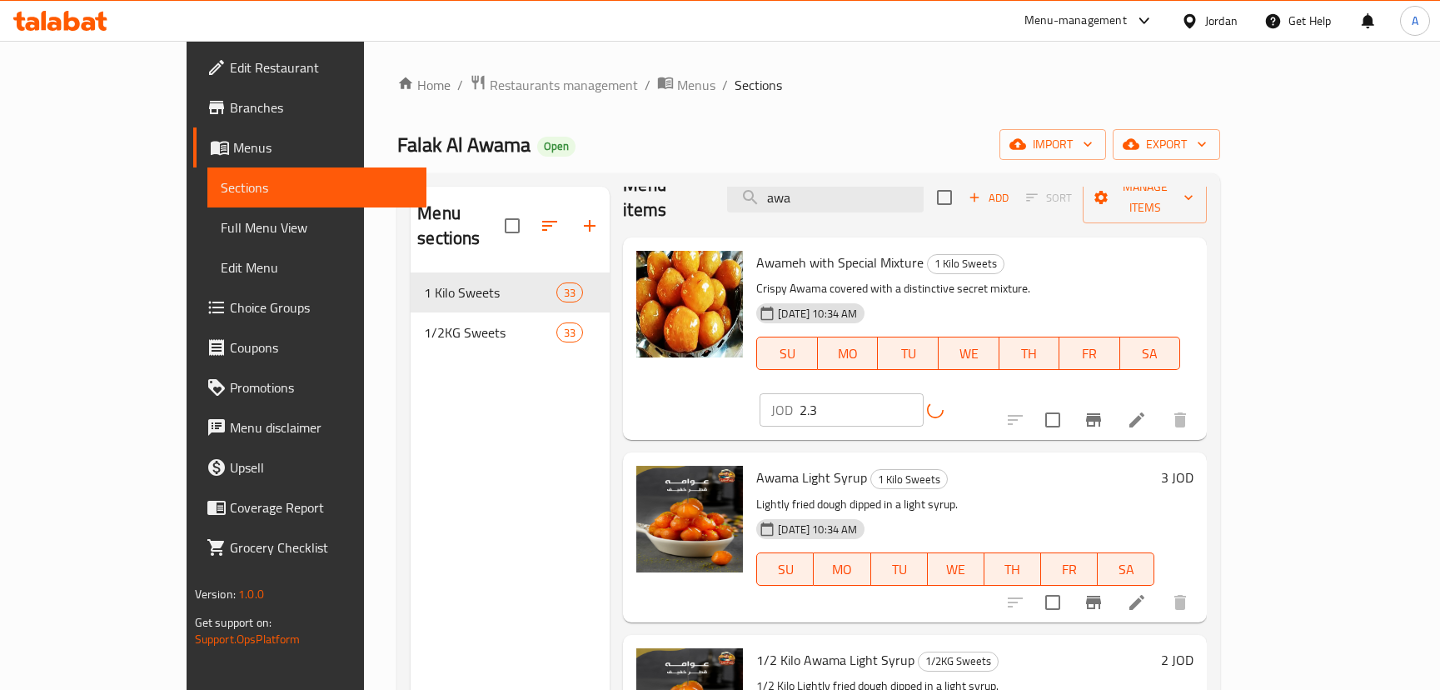
scroll to position [80, 0]
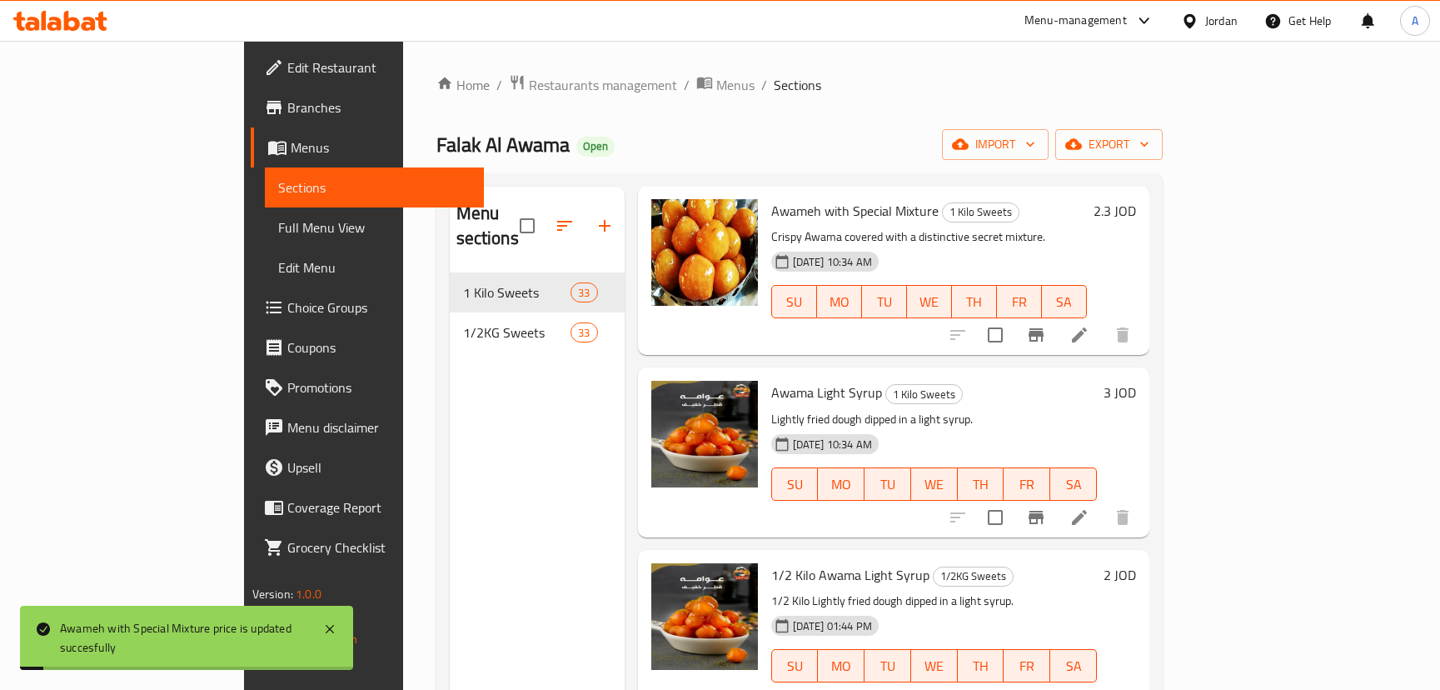
click at [1136, 563] on h6 "2 JOD" at bounding box center [1120, 574] width 32 height 23
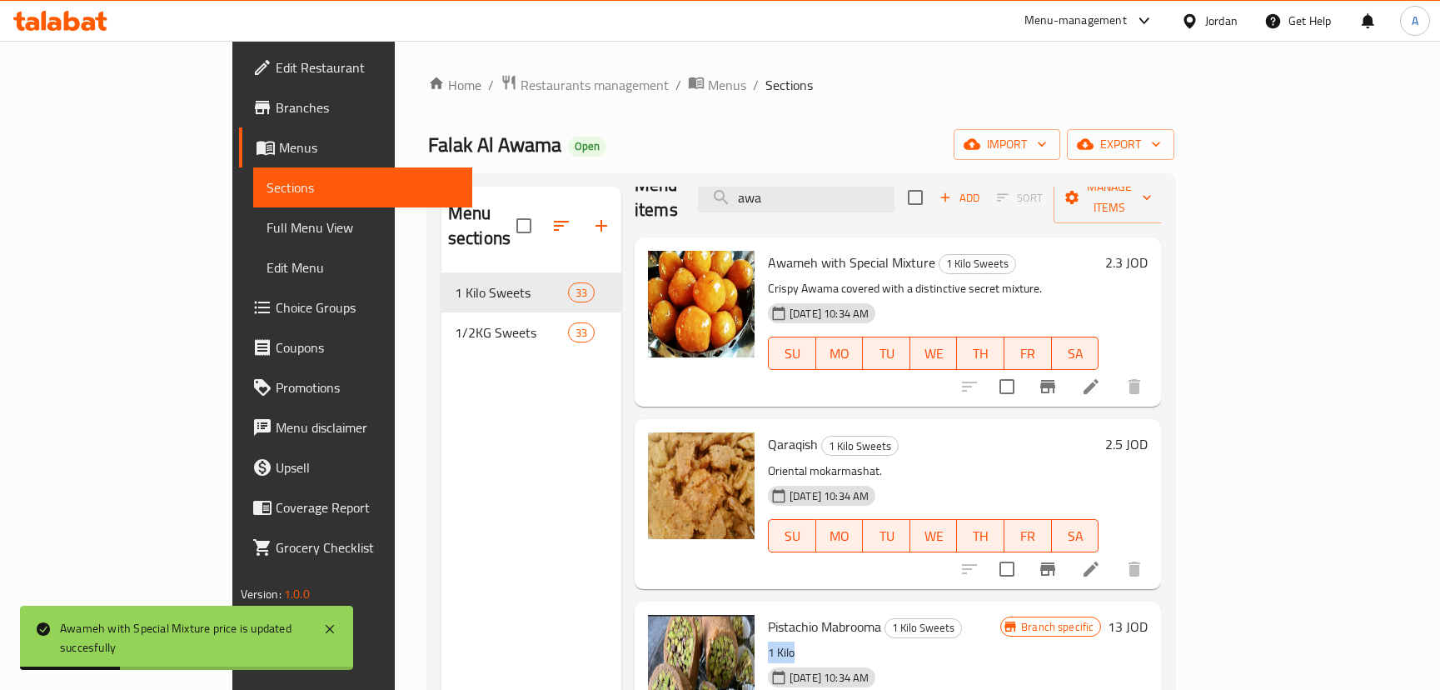
scroll to position [0, 0]
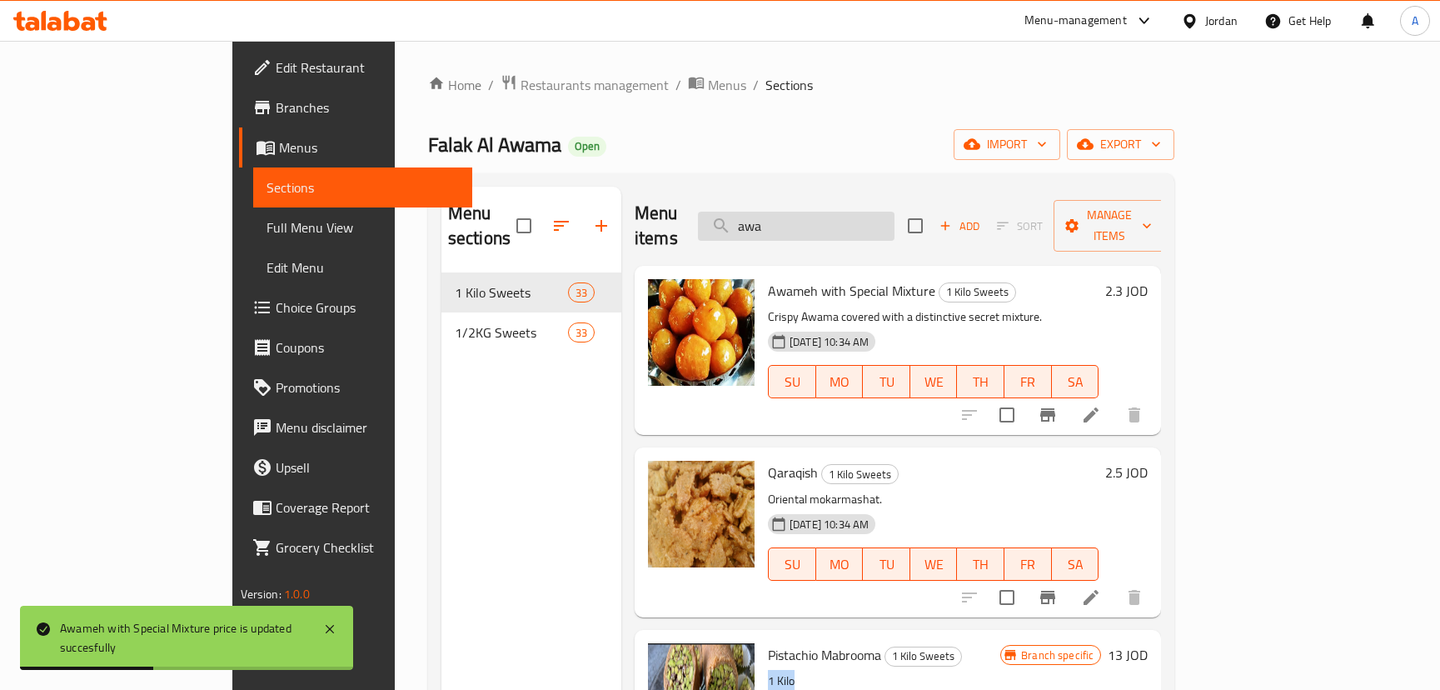
click at [895, 222] on input "awa" at bounding box center [796, 226] width 197 height 29
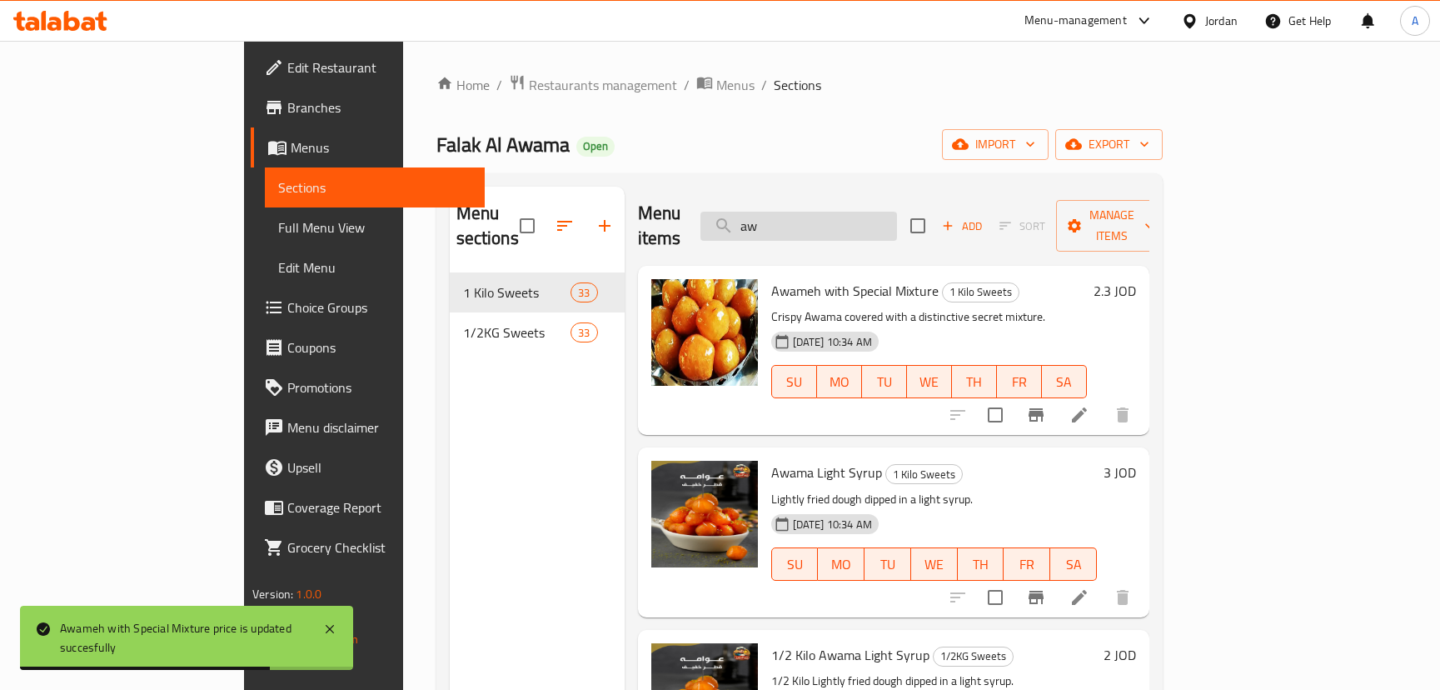
type input "awa"
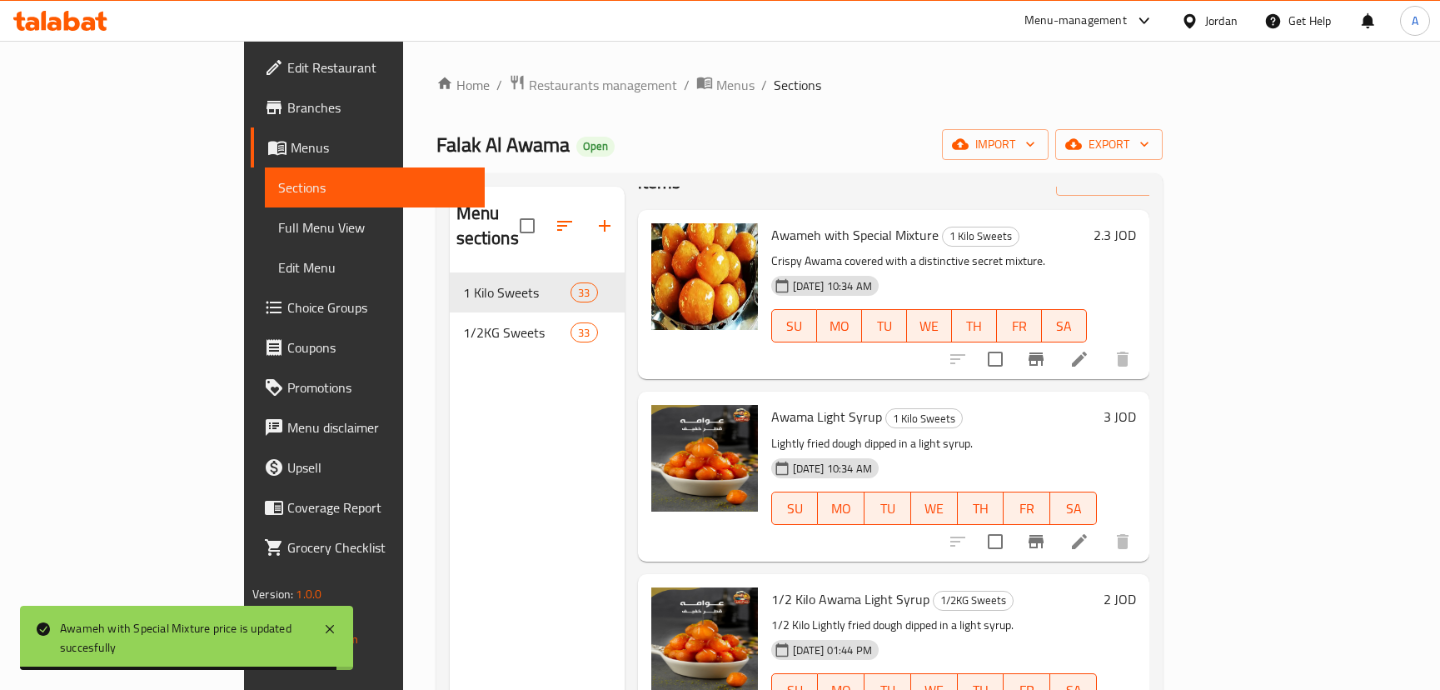
scroll to position [80, 0]
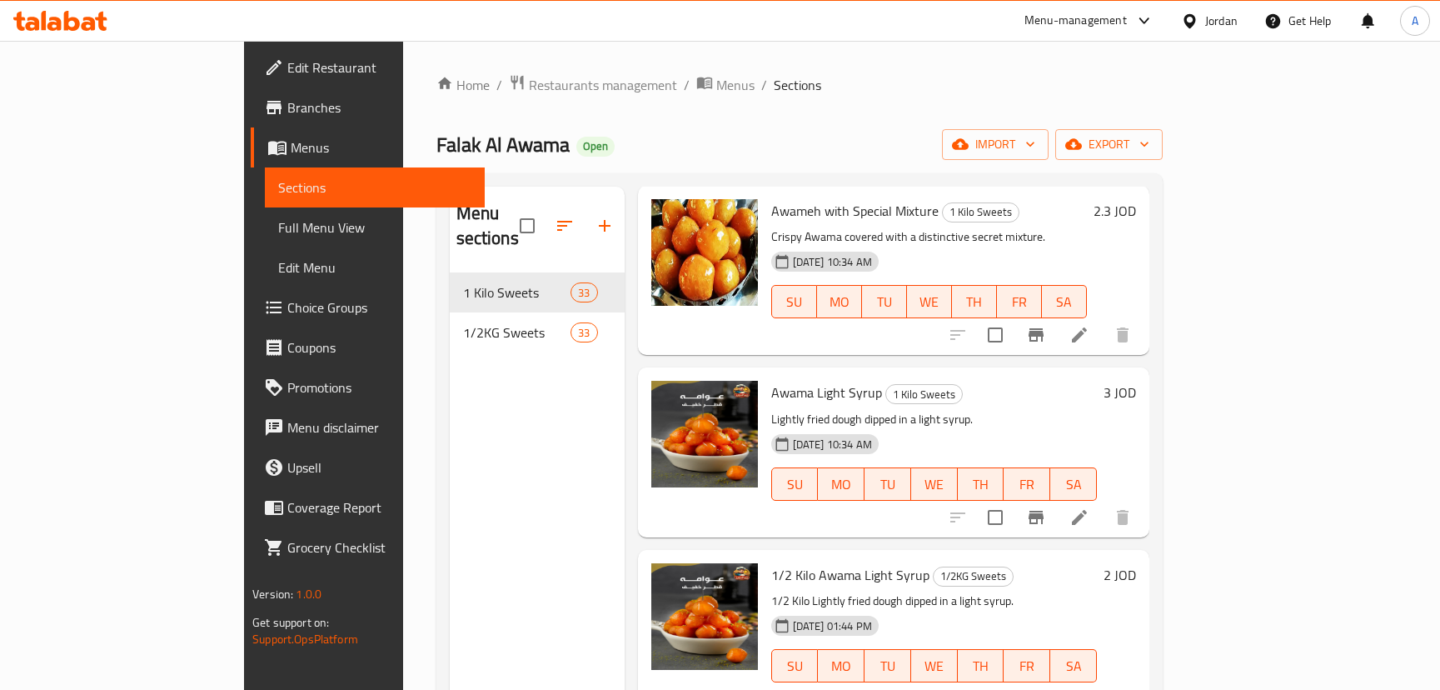
click at [1136, 563] on h6 "2 JOD" at bounding box center [1120, 574] width 32 height 23
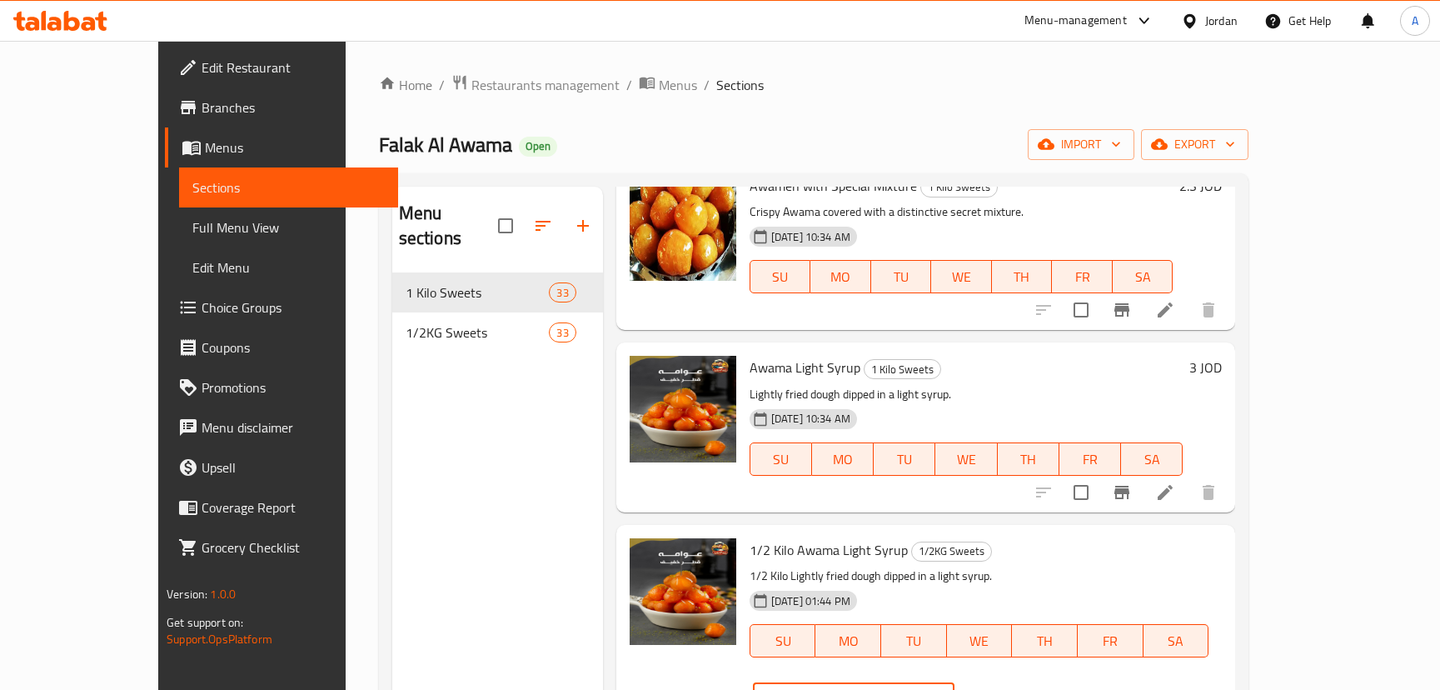
drag, startPoint x: 1141, startPoint y: 564, endPoint x: 1068, endPoint y: 562, distance: 73.3
click at [1071, 562] on div "1/2 Kilo Awama Light Syrup 1/2KG Sweets 1/2 Kilo Lightly fried dough dipped in …" at bounding box center [986, 627] width 486 height 192
paste input ".3"
type input "2.3"
click at [1031, 681] on button "ok" at bounding box center [1013, 699] width 37 height 37
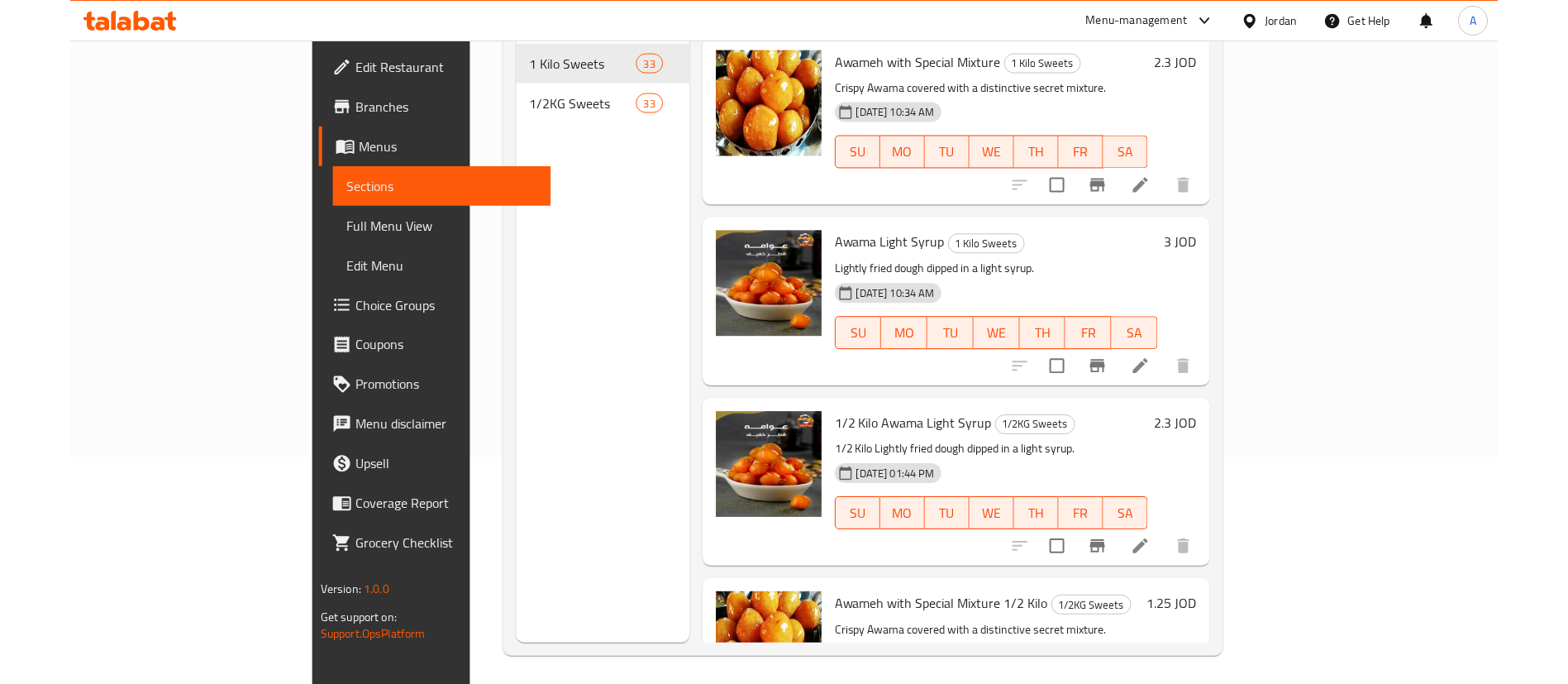
scroll to position [0, 0]
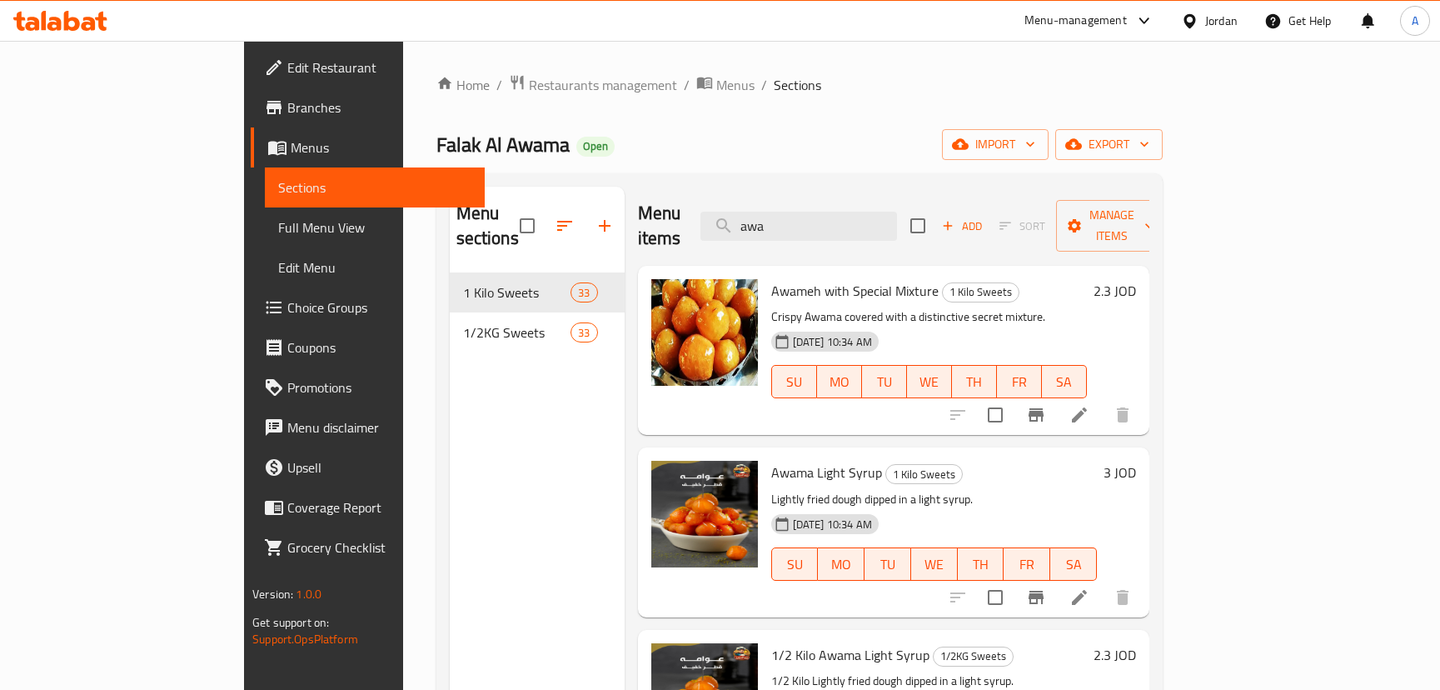
drag, startPoint x: 869, startPoint y: 225, endPoint x: 720, endPoint y: 227, distance: 149.1
click at [721, 227] on div "Menu items awa Add Sort Manage items" at bounding box center [893, 226] width 511 height 79
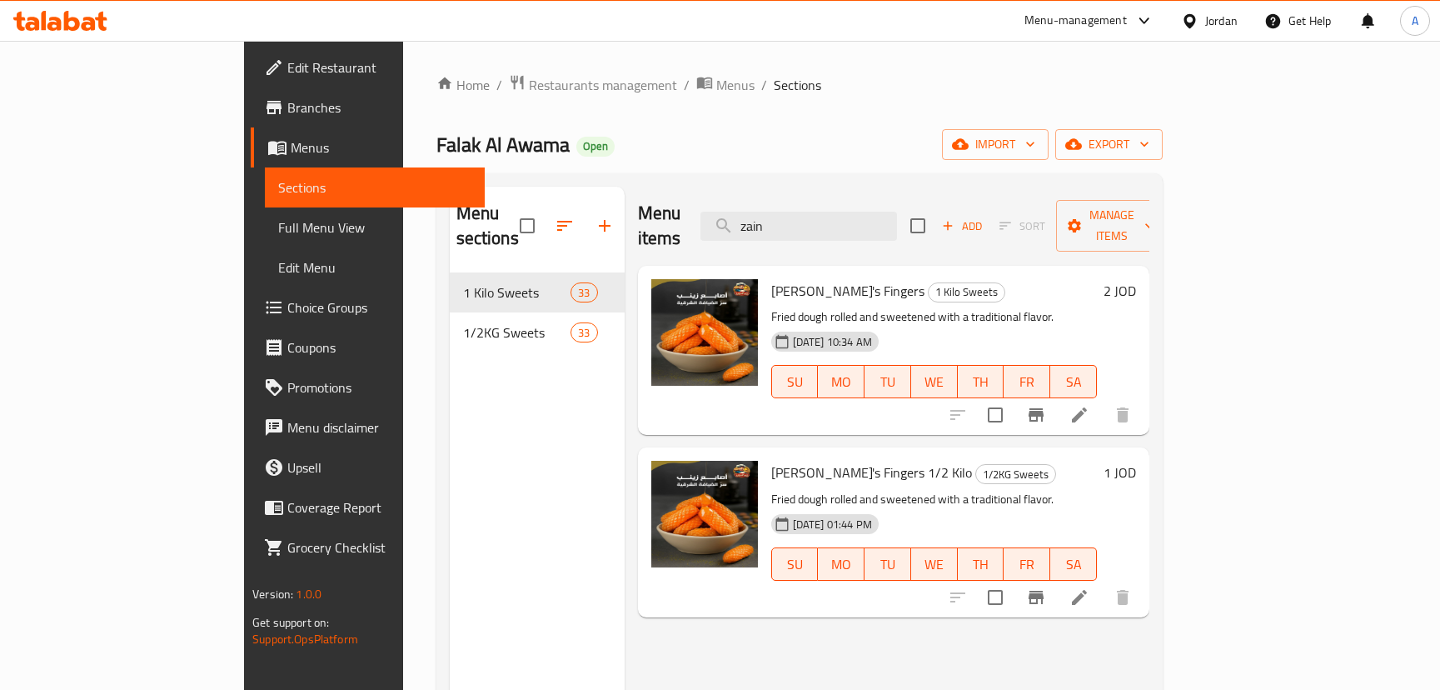
type input "zain"
click at [1143, 272] on div "[PERSON_NAME]'s Fingers 1 Kilo Sweets Fried dough rolled and sweetened with a t…" at bounding box center [954, 350] width 378 height 156
click at [1136, 279] on h6 "2 JOD" at bounding box center [1120, 290] width 32 height 23
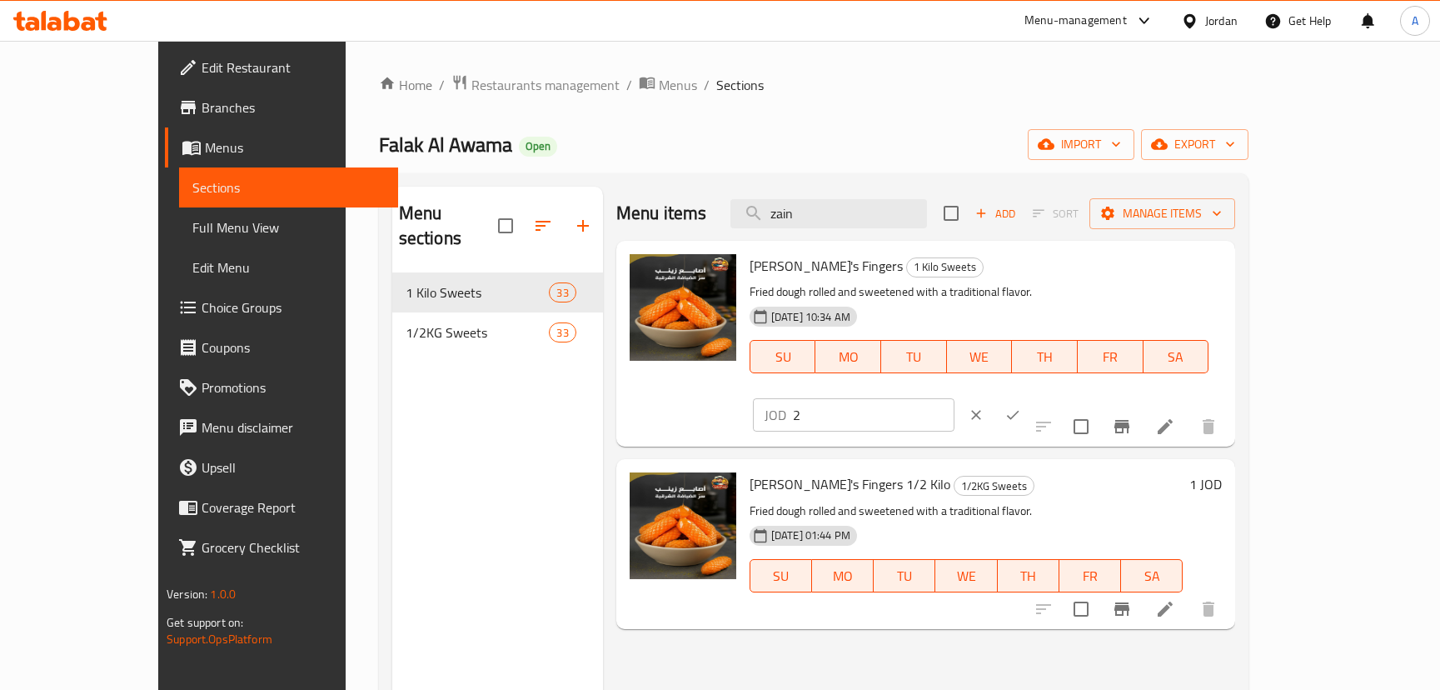
drag, startPoint x: 1208, startPoint y: 267, endPoint x: 1116, endPoint y: 271, distance: 91.7
click at [1032, 273] on div "[PERSON_NAME]'s Fingers 1 Kilo Sweets Fried dough rolled and sweetened with a t…" at bounding box center [986, 343] width 486 height 192
paste input ".3"
type input "2.3"
click at [1021, 406] on icon "ok" at bounding box center [1013, 414] width 17 height 17
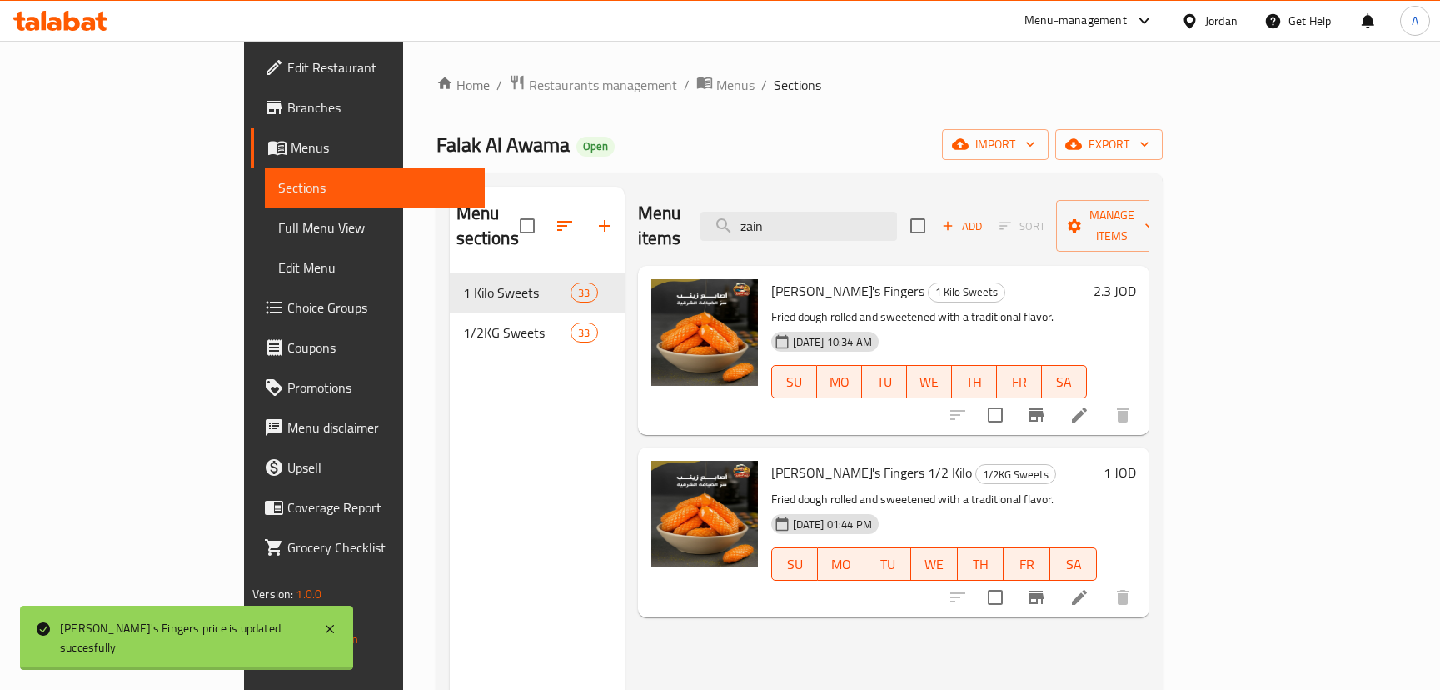
click at [1136, 461] on h6 "1 JOD" at bounding box center [1120, 472] width 32 height 23
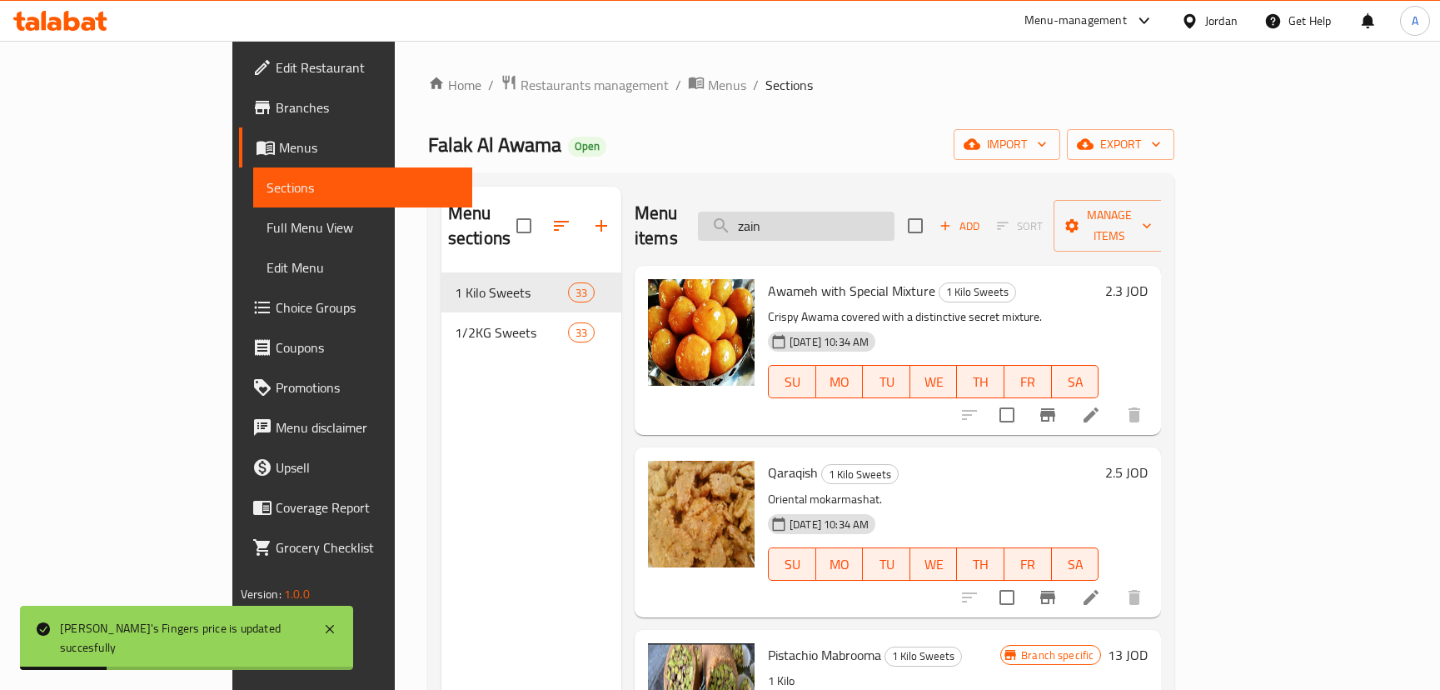
click at [940, 232] on div "Menu items zain Add Sort Manage items" at bounding box center [898, 226] width 526 height 79
click at [895, 222] on input "zain" at bounding box center [796, 226] width 197 height 29
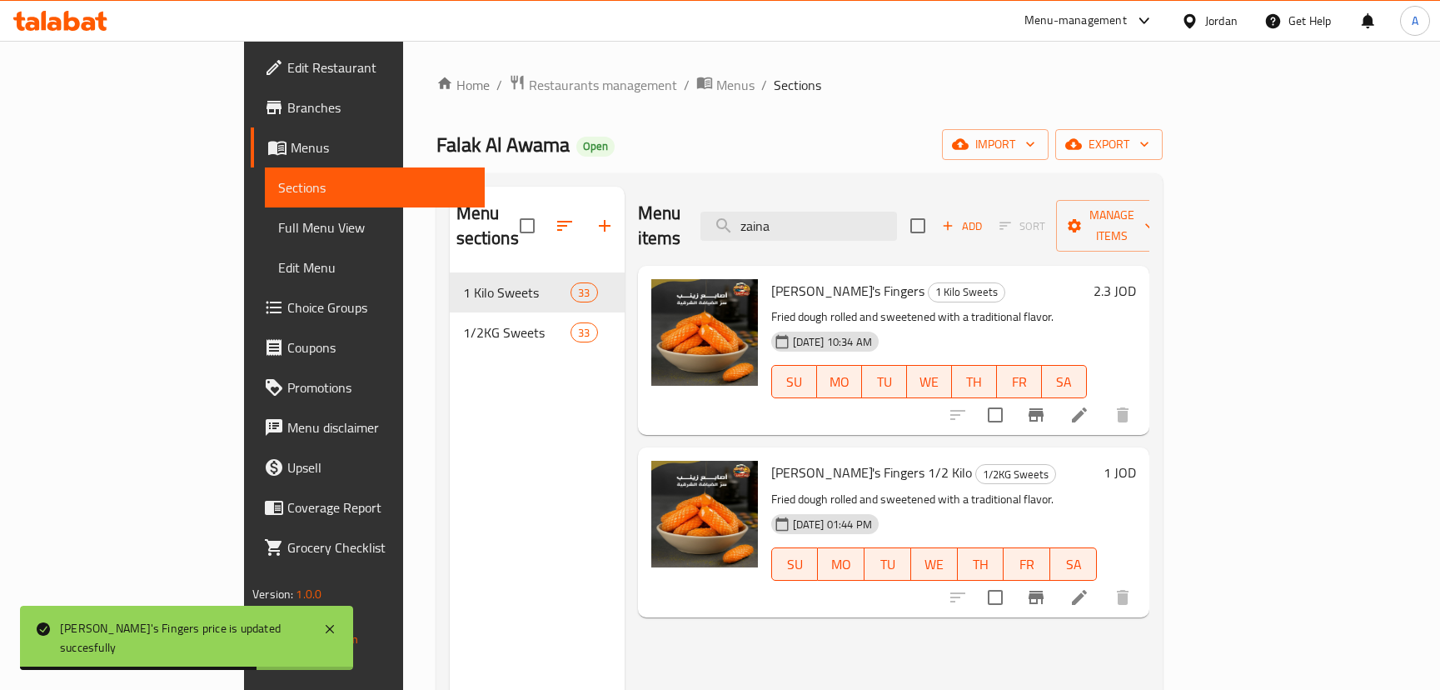
type input "zaina"
click at [1136, 461] on h6 "1 JOD" at bounding box center [1120, 472] width 32 height 23
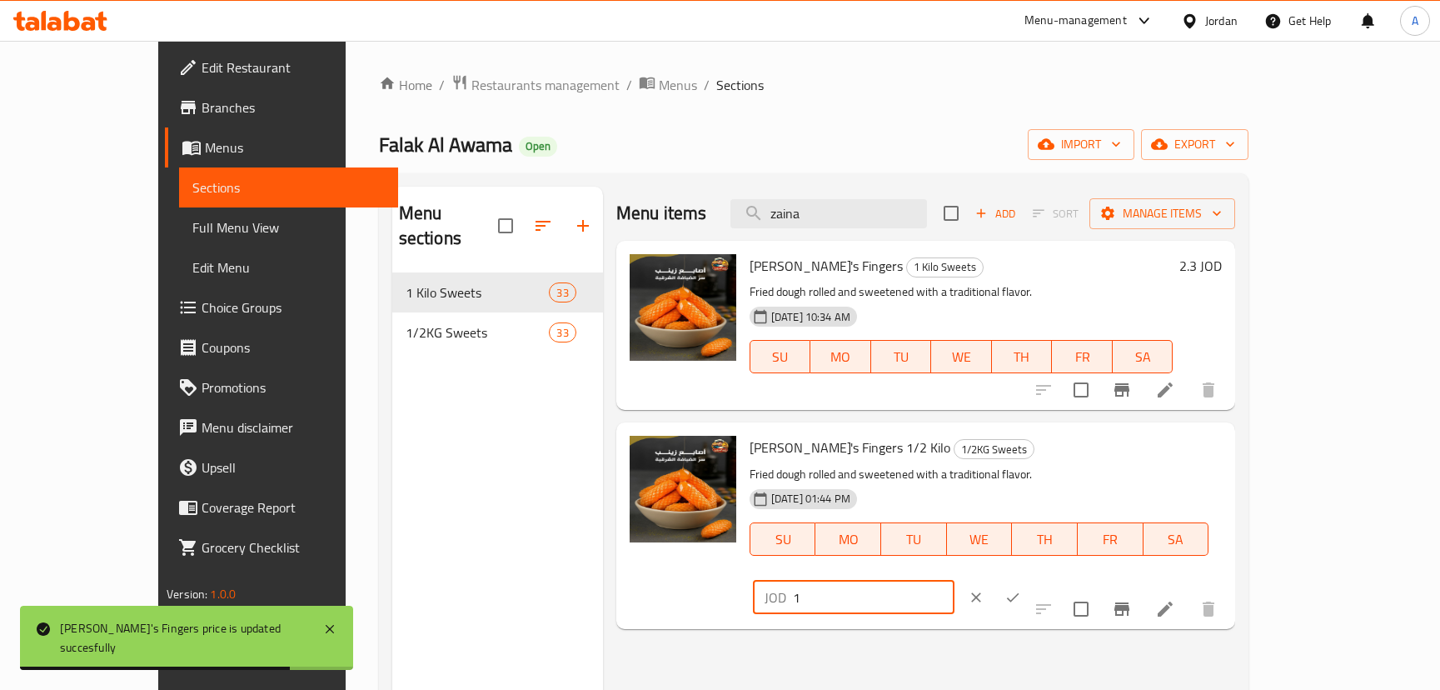
click at [955, 581] on input "1" at bounding box center [874, 597] width 162 height 33
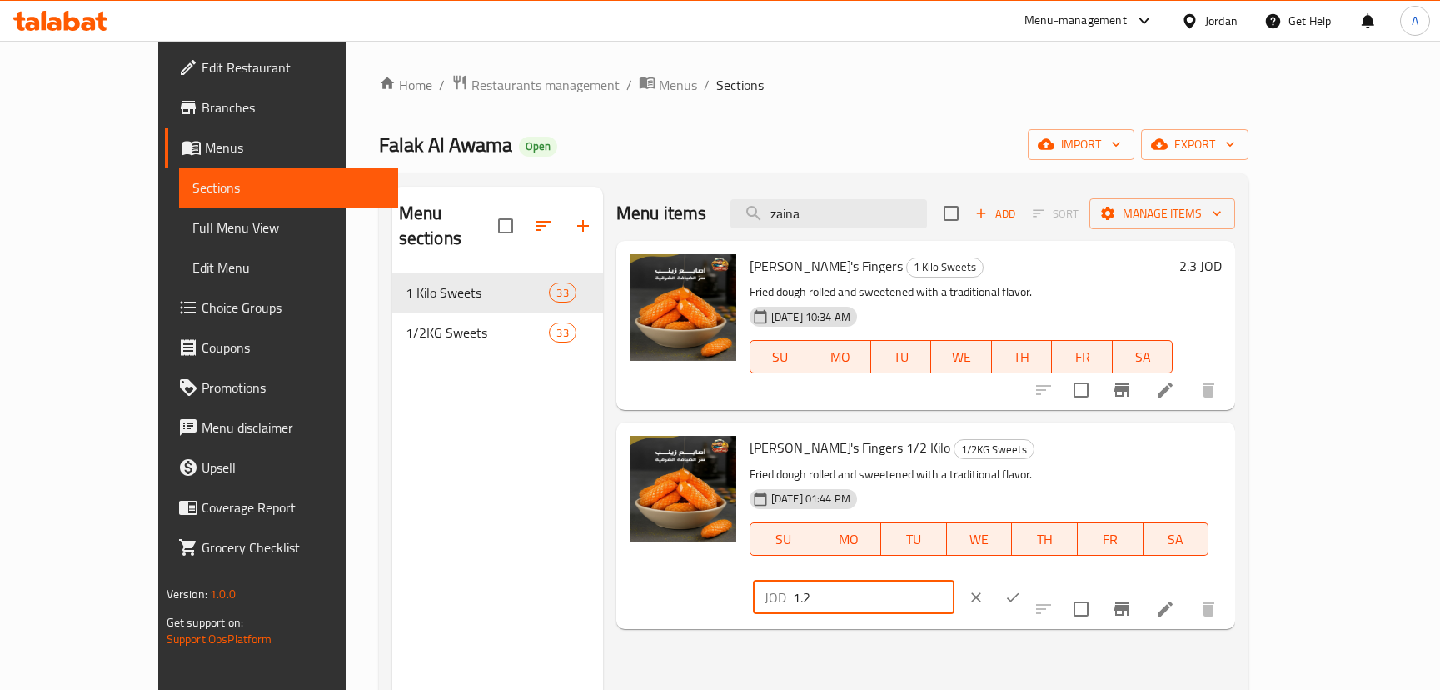
type input "1.2"
click at [1021, 589] on icon "ok" at bounding box center [1013, 597] width 17 height 17
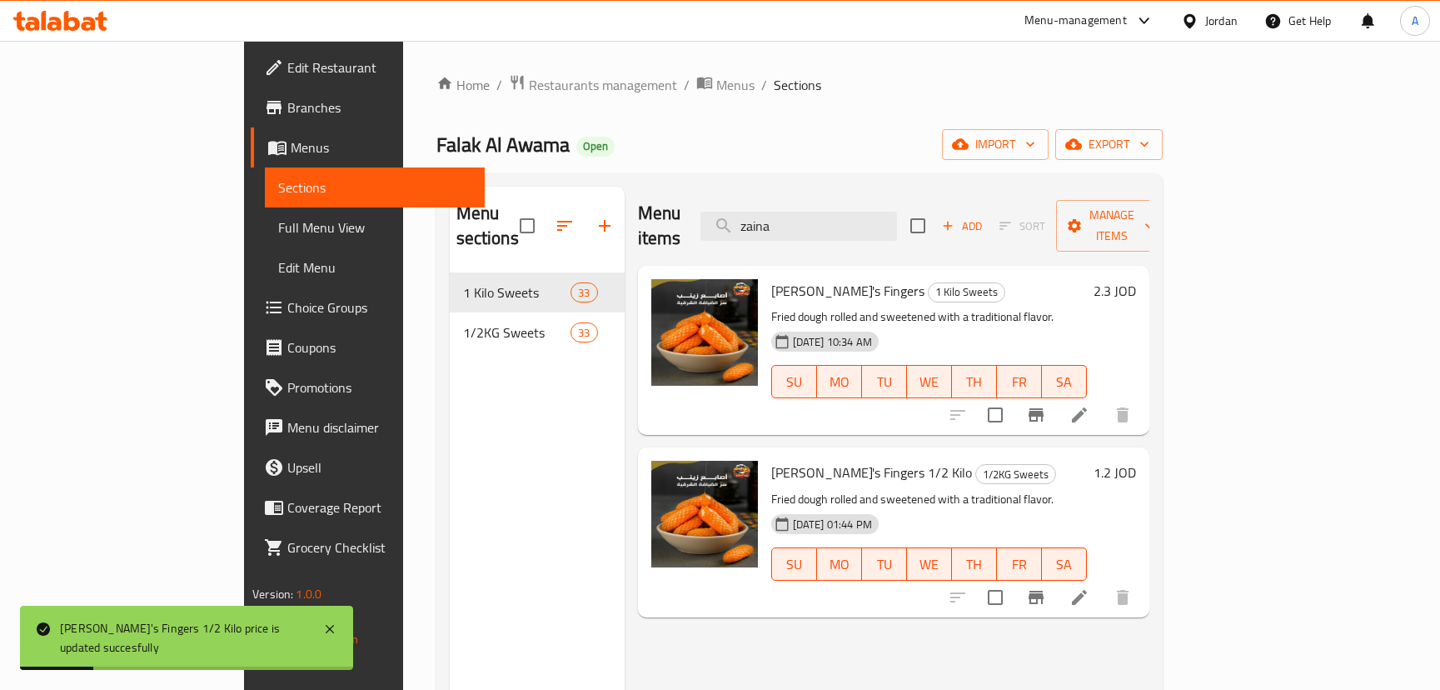
drag, startPoint x: 935, startPoint y: 218, endPoint x: 626, endPoint y: 220, distance: 309.9
click at [638, 222] on div "Menu items zaina Add Sort Manage items" at bounding box center [893, 226] width 511 height 79
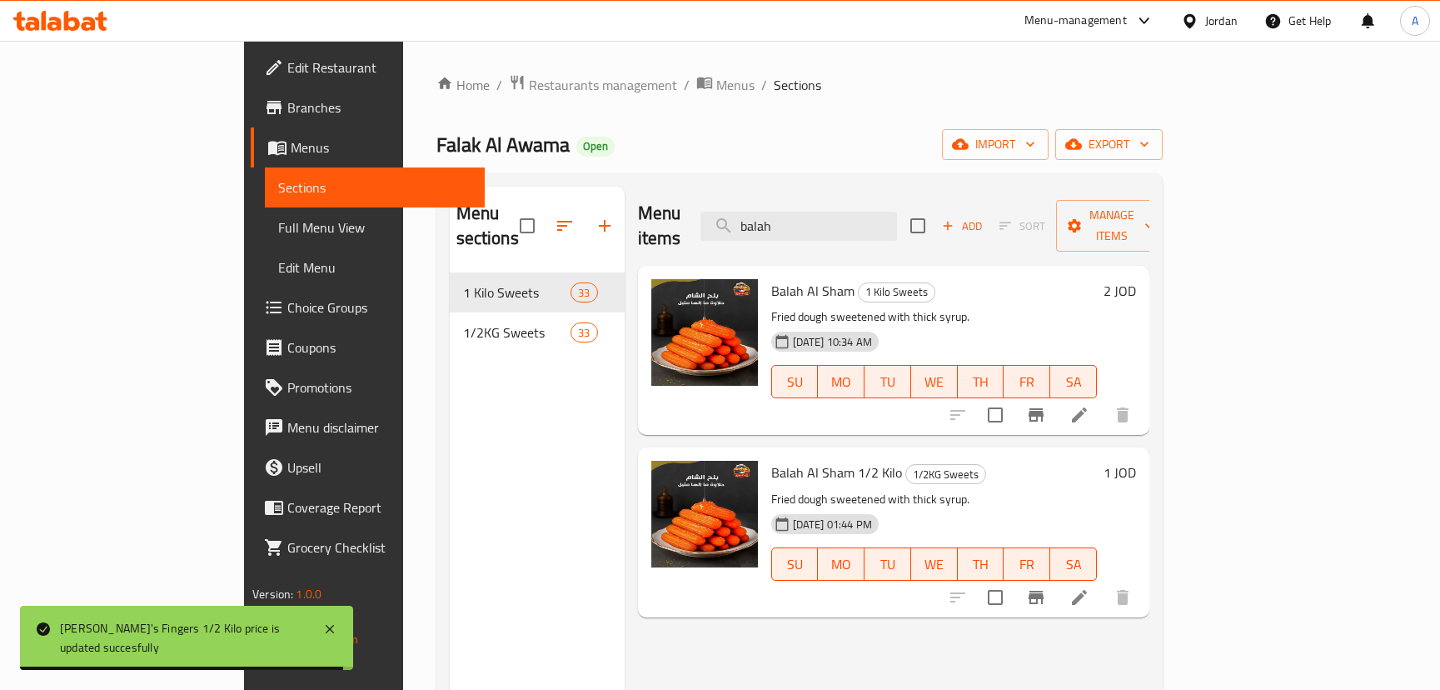
type input "balah"
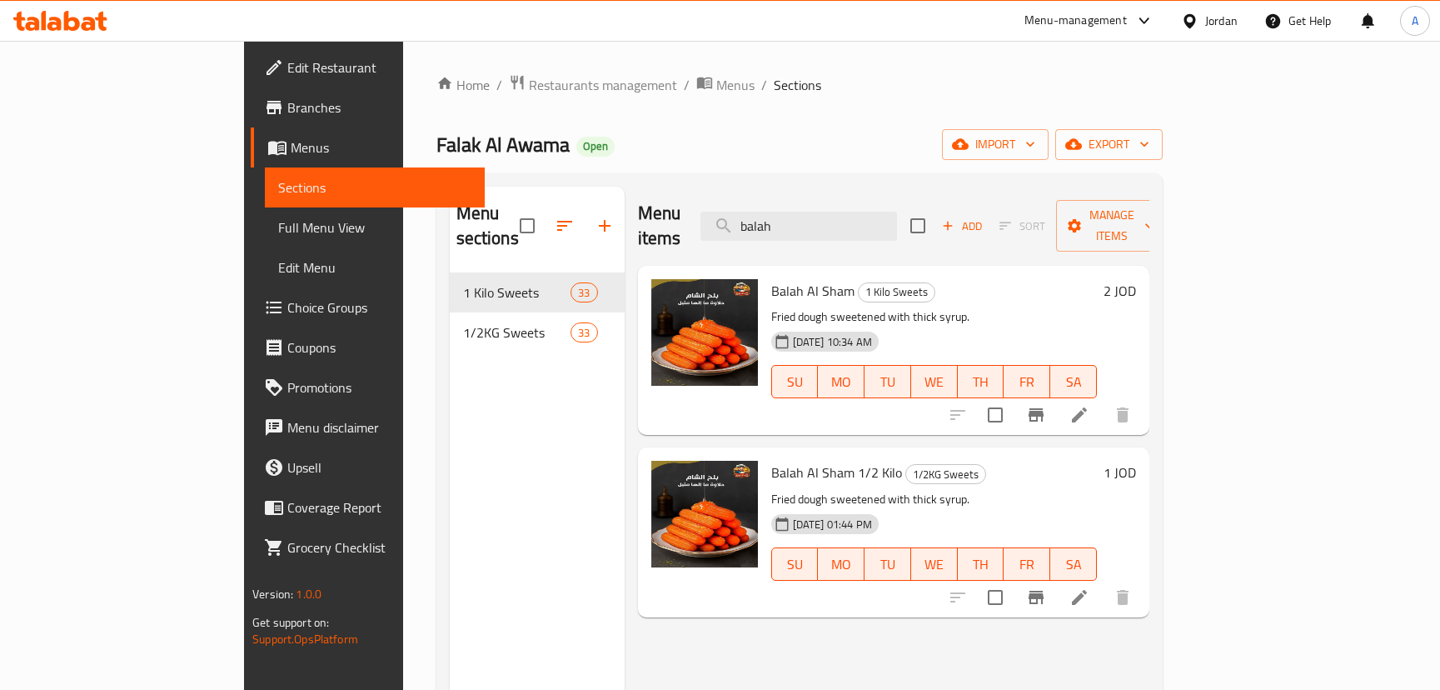
click at [1136, 280] on div "2 JOD" at bounding box center [1116, 350] width 39 height 142
click at [1143, 272] on div "Balah Al Sham 1 Kilo Sweets Fried dough sweetened with thick syrup. [DATE] 10:3…" at bounding box center [954, 350] width 378 height 156
click at [1136, 279] on h6 "2 JOD" at bounding box center [1120, 290] width 32 height 23
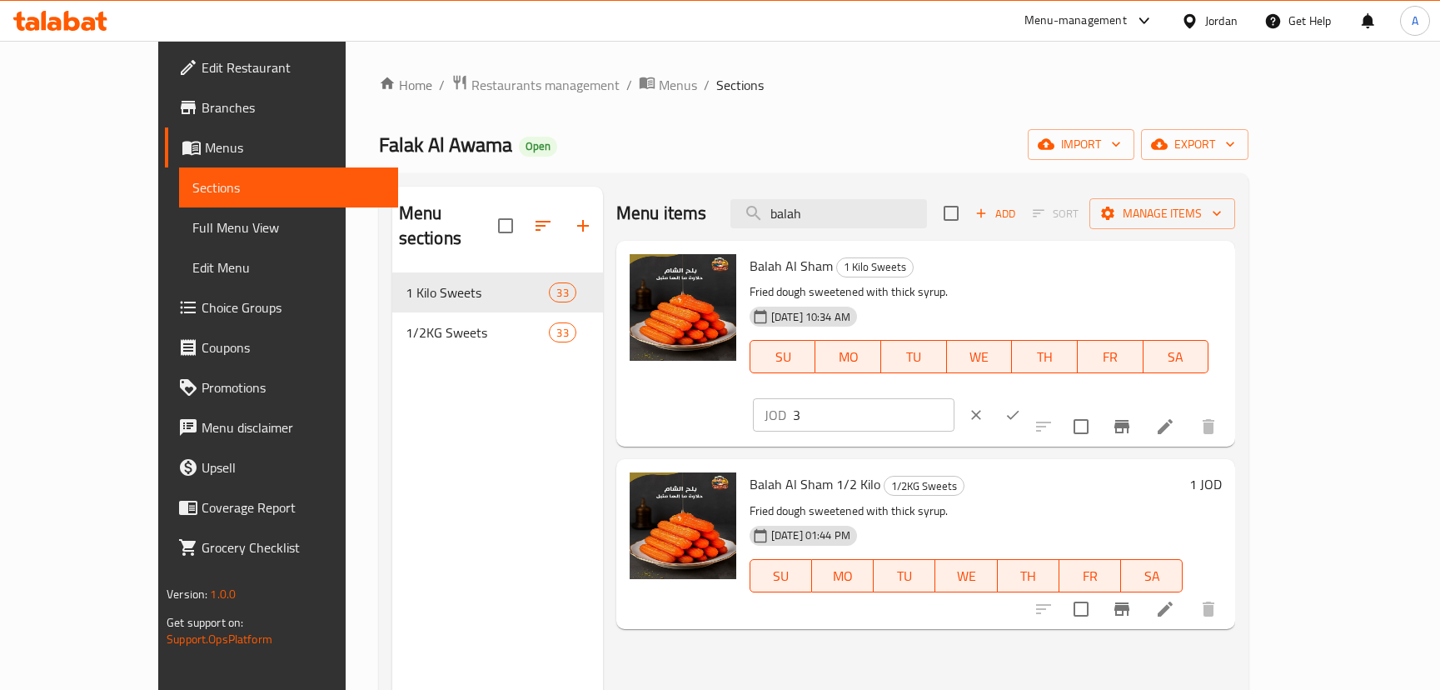
type input "3"
click at [955, 398] on input "3" at bounding box center [874, 414] width 162 height 33
type input "2.5"
drag, startPoint x: 1355, startPoint y: 274, endPoint x: 1366, endPoint y: 252, distance: 25.0
click at [1021, 406] on icon "ok" at bounding box center [1013, 414] width 17 height 17
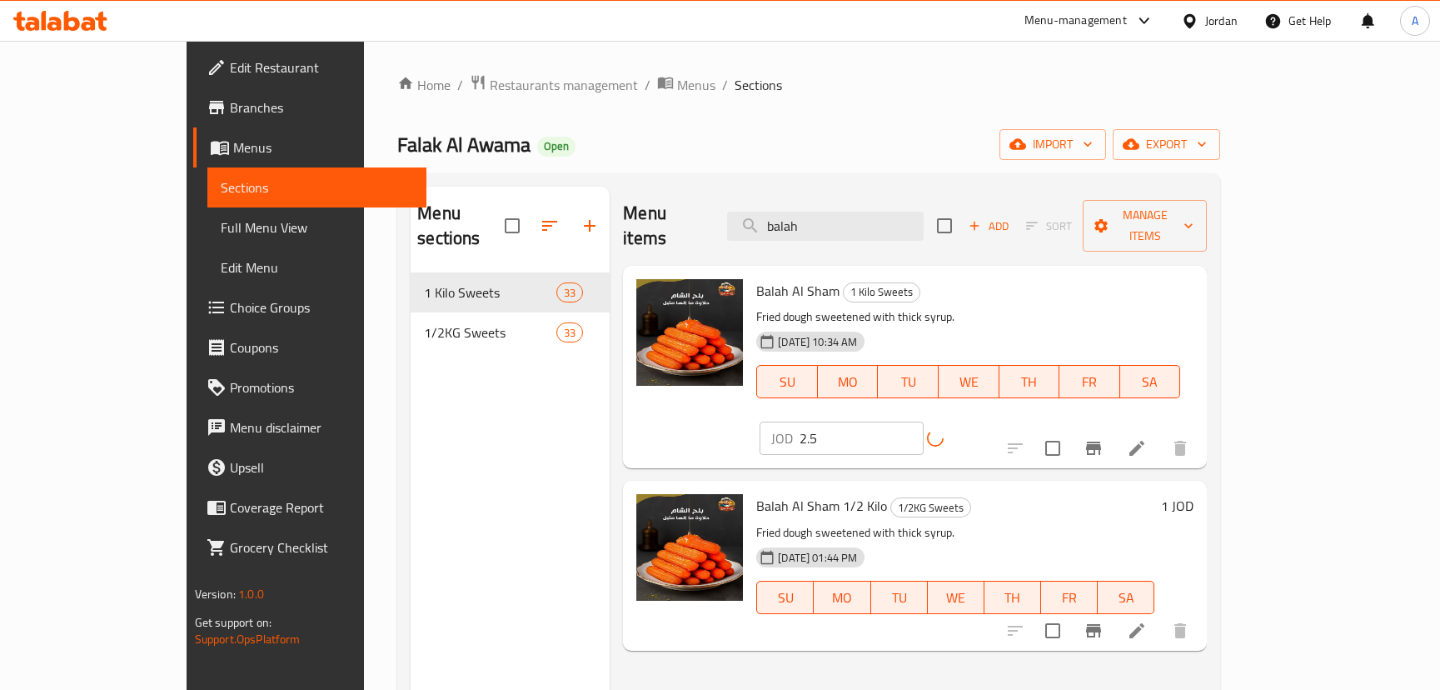
click at [1194, 494] on h6 "1 JOD" at bounding box center [1177, 505] width 32 height 23
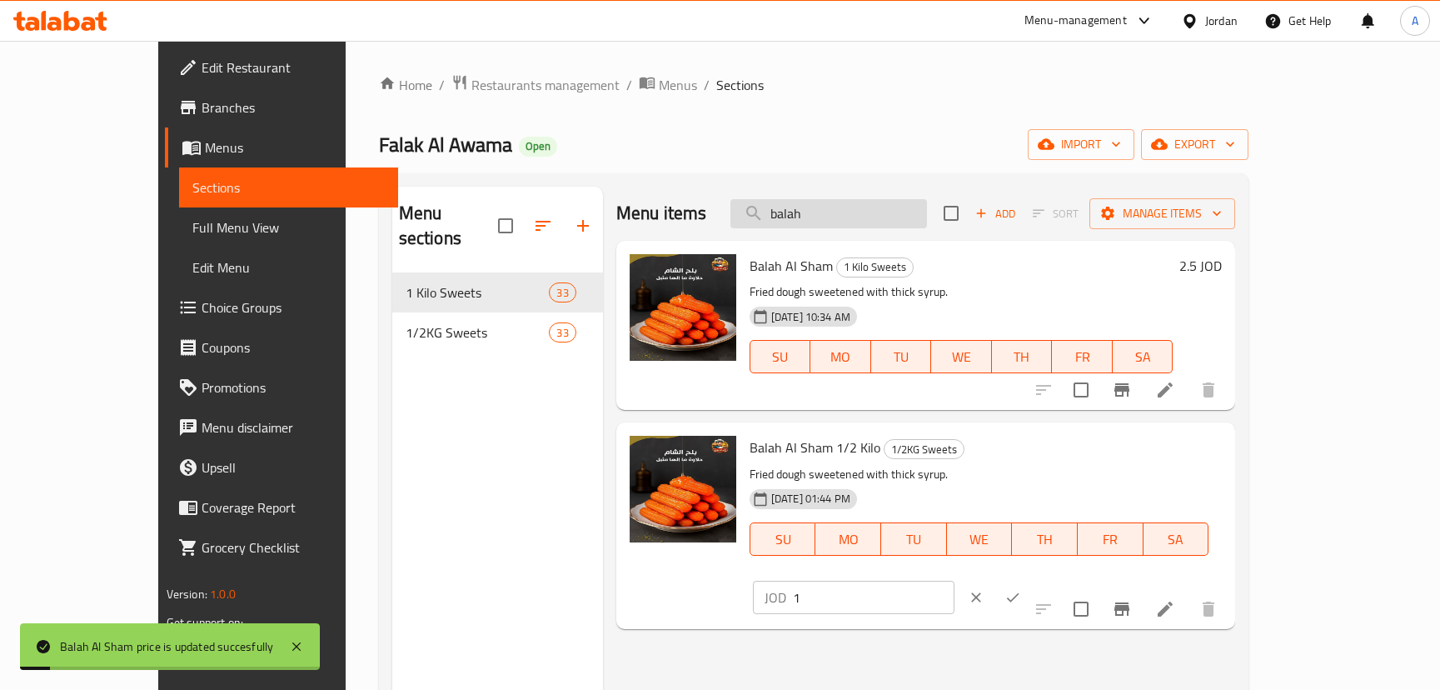
click at [889, 211] on input "balah" at bounding box center [829, 213] width 197 height 29
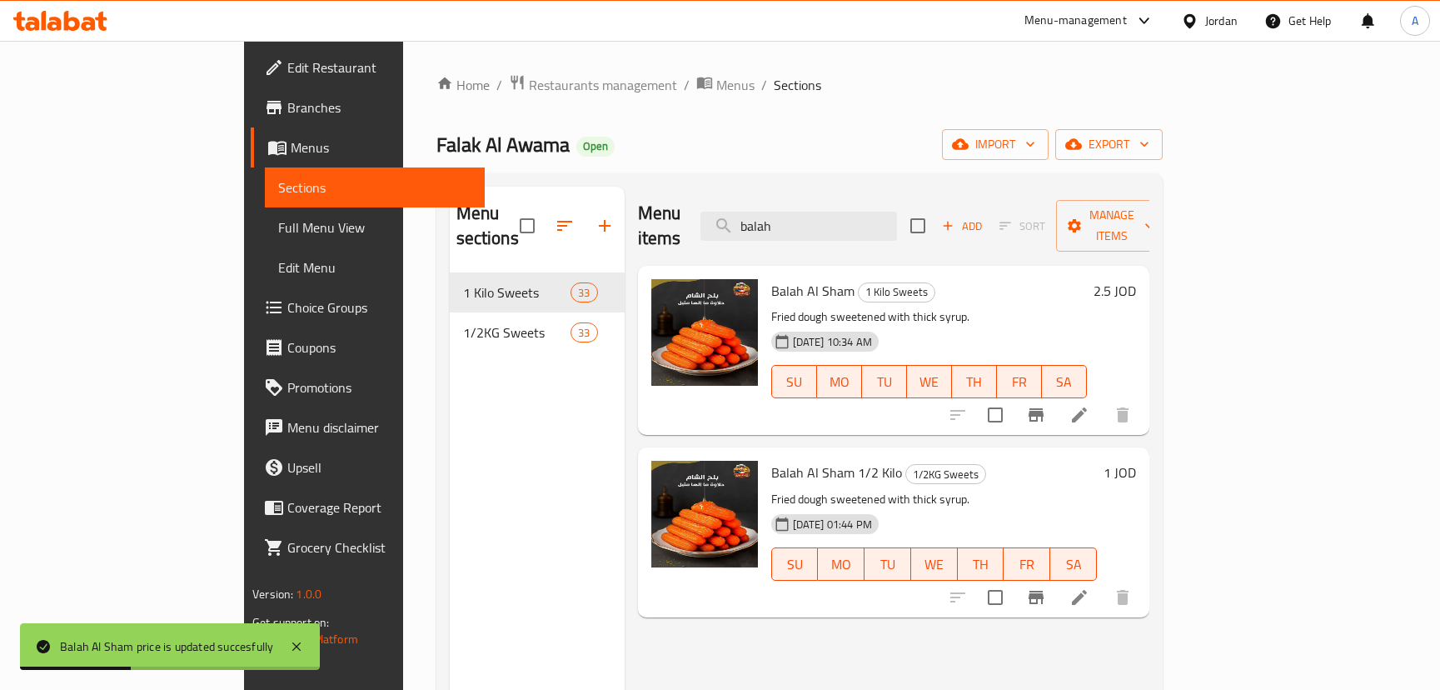
type input "balah"
click at [1136, 461] on h6 "1 JOD" at bounding box center [1120, 472] width 32 height 23
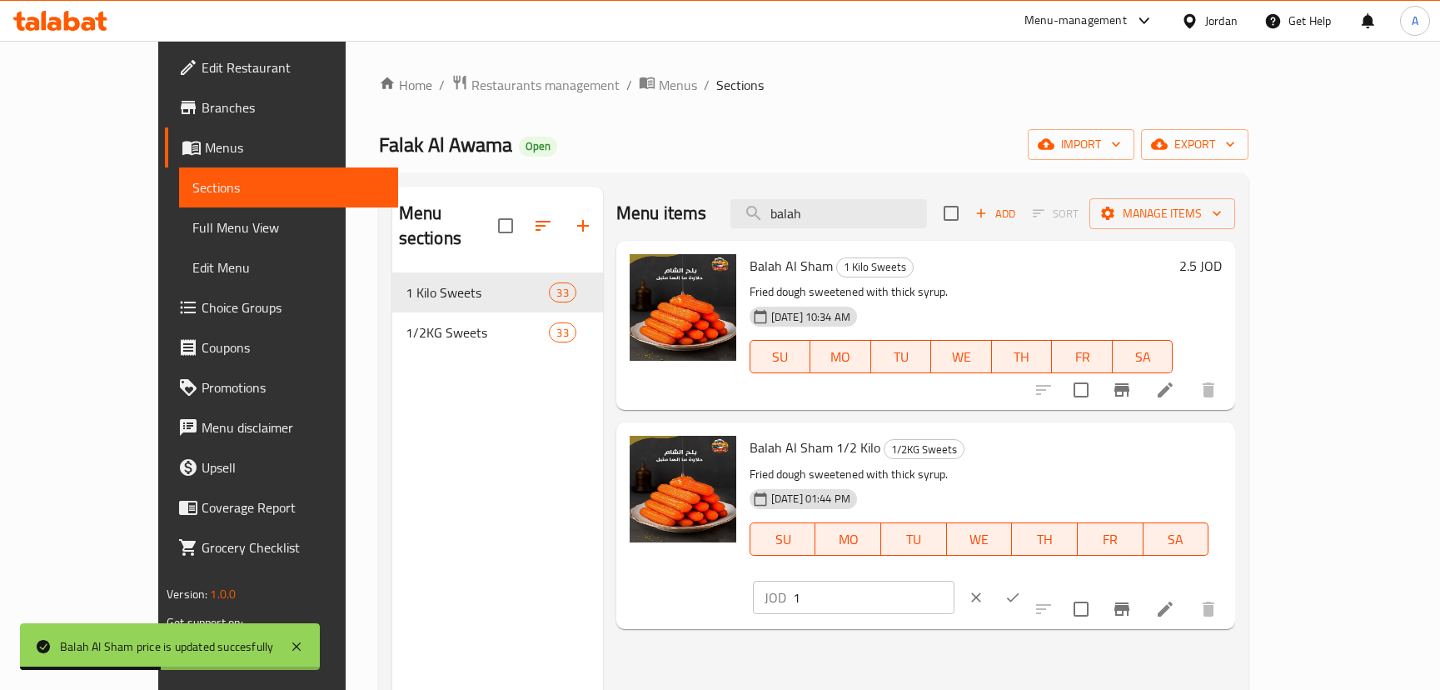
click at [955, 581] on input "1" at bounding box center [874, 597] width 162 height 33
type input "1.25"
click at [1031, 579] on button "ok" at bounding box center [1013, 597] width 37 height 37
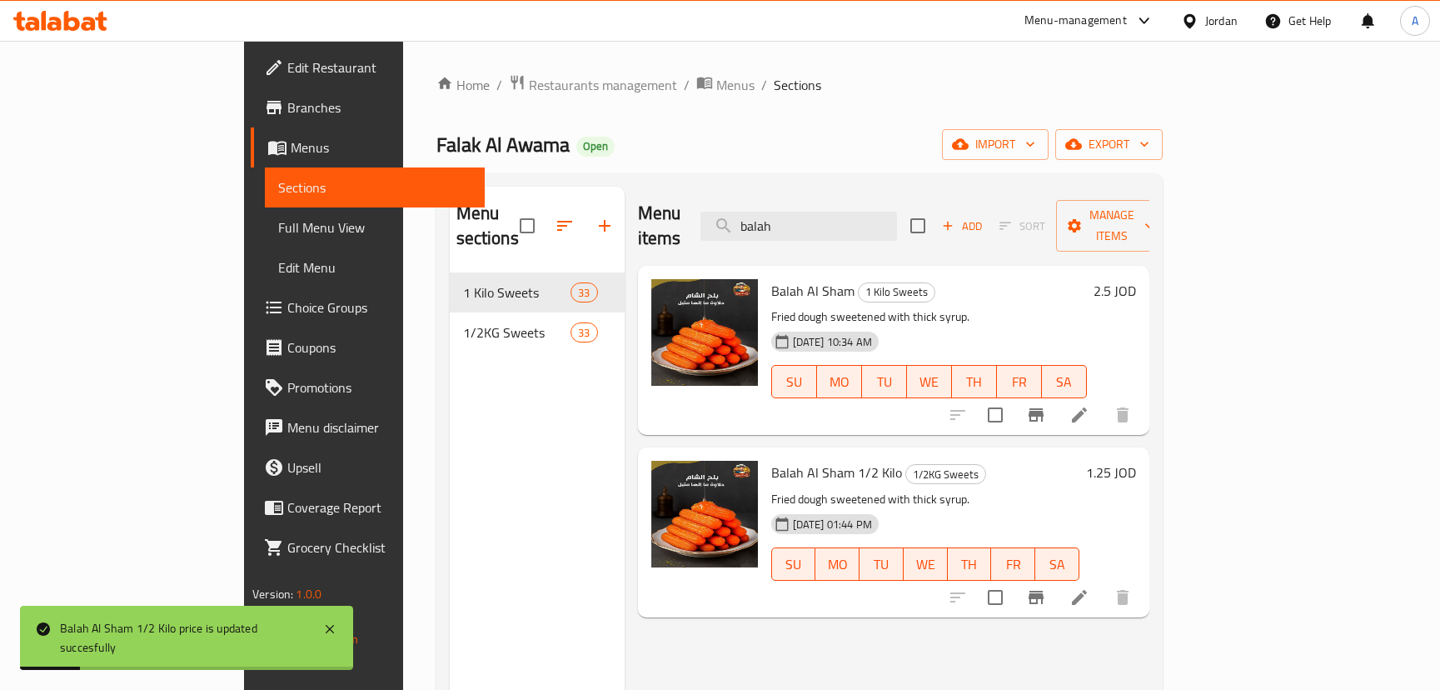
drag, startPoint x: 845, startPoint y: 216, endPoint x: 767, endPoint y: 208, distance: 77.8
click at [769, 210] on div "Menu items balah Add Sort Manage items" at bounding box center [893, 226] width 511 height 79
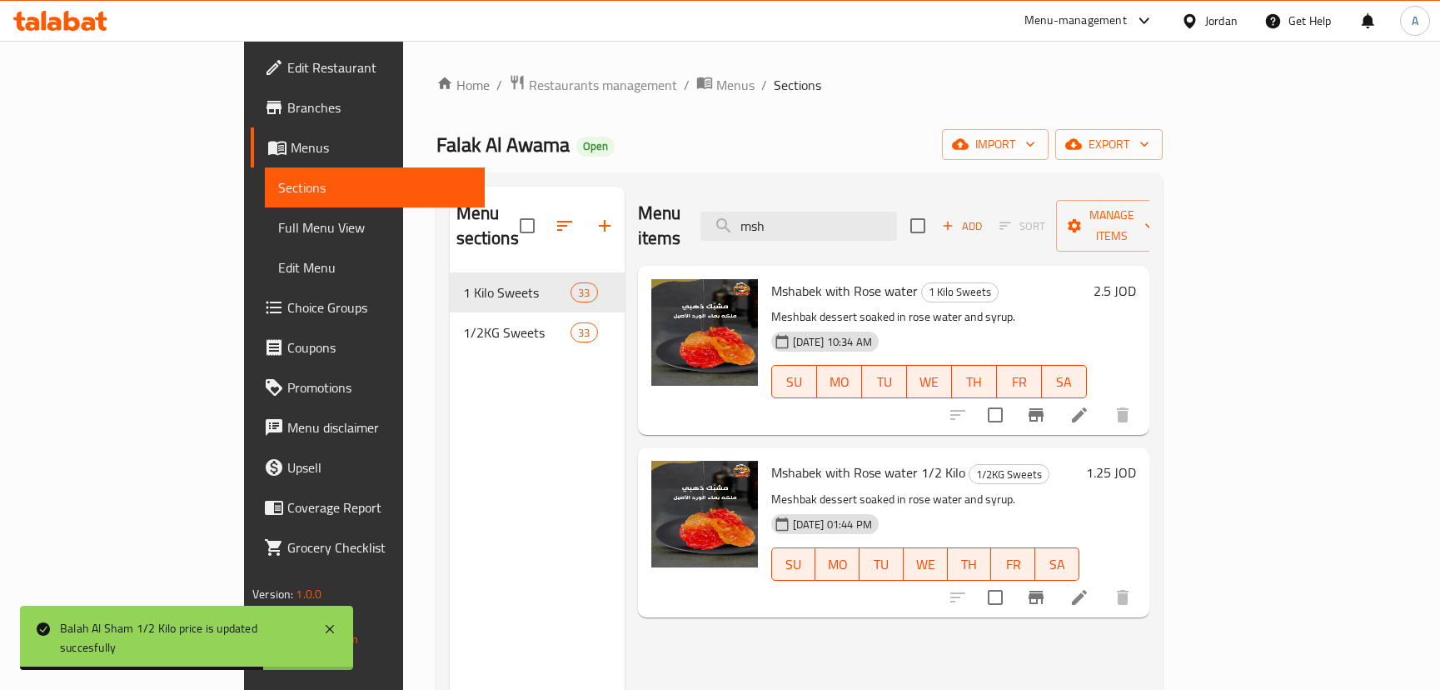
type input "msh"
click at [1136, 279] on h6 "2.5 JOD" at bounding box center [1115, 290] width 42 height 23
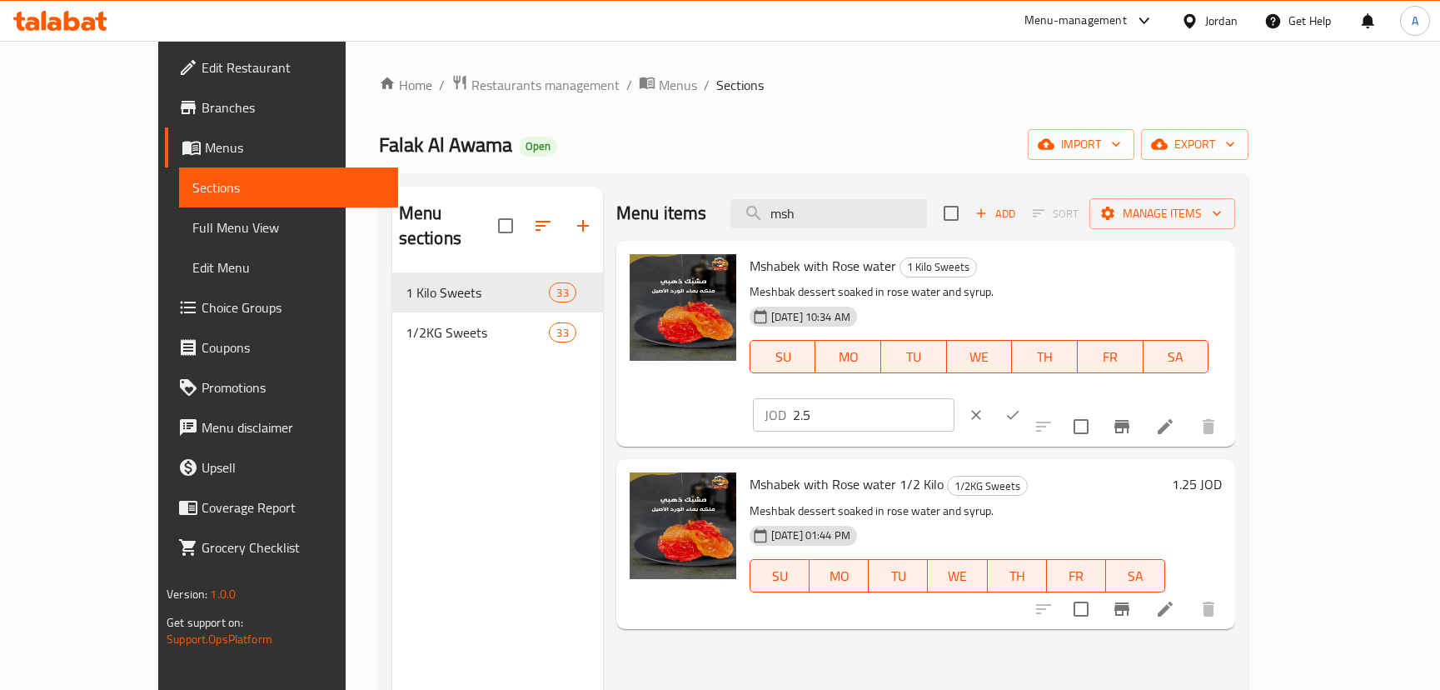
drag, startPoint x: 1190, startPoint y: 274, endPoint x: 1137, endPoint y: 307, distance: 62.9
click at [1048, 276] on div "Mshabek with Rose water 1 Kilo Sweets Meshbak dessert soaked in rose water and …" at bounding box center [986, 343] width 486 height 192
type input "3"
click at [1222, 472] on h6 "1.25 JOD" at bounding box center [1197, 483] width 50 height 23
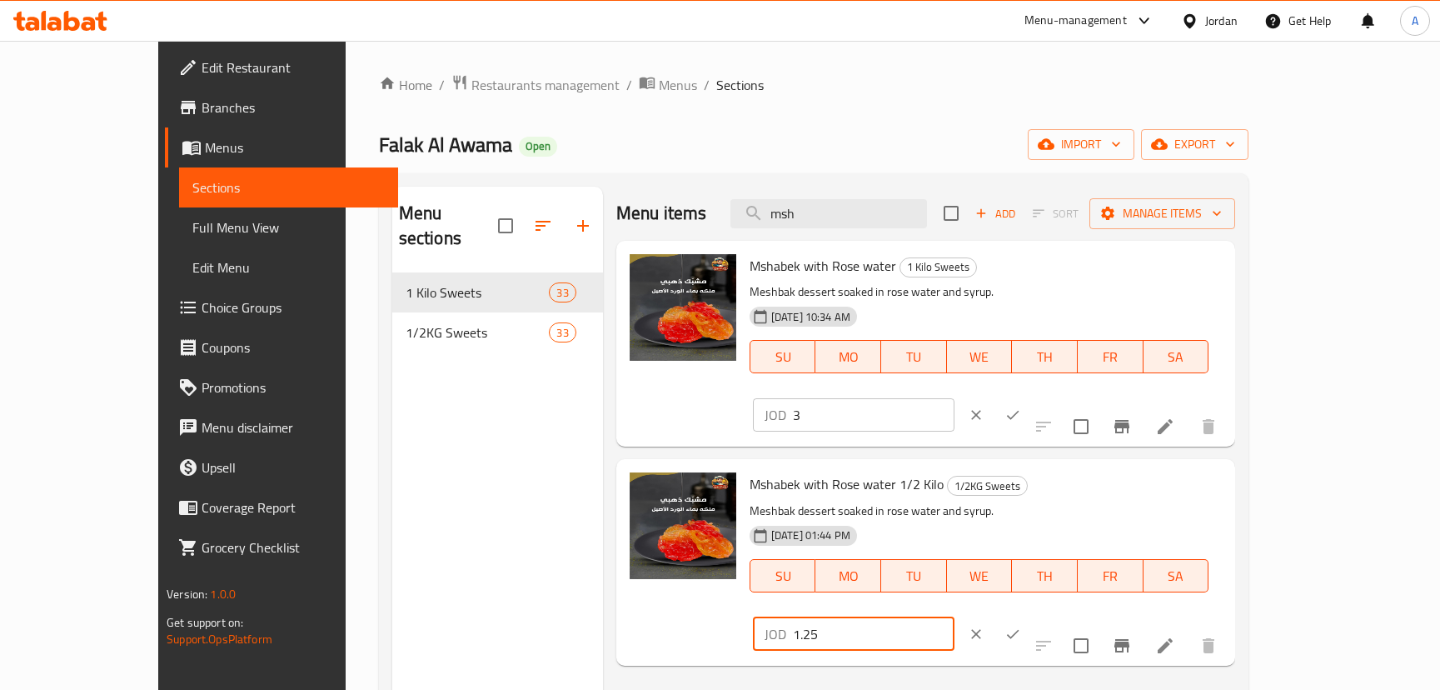
click at [955, 617] on input "1.25" at bounding box center [874, 633] width 162 height 33
type input "1.5"
click at [1031, 616] on button "ok" at bounding box center [1013, 634] width 37 height 37
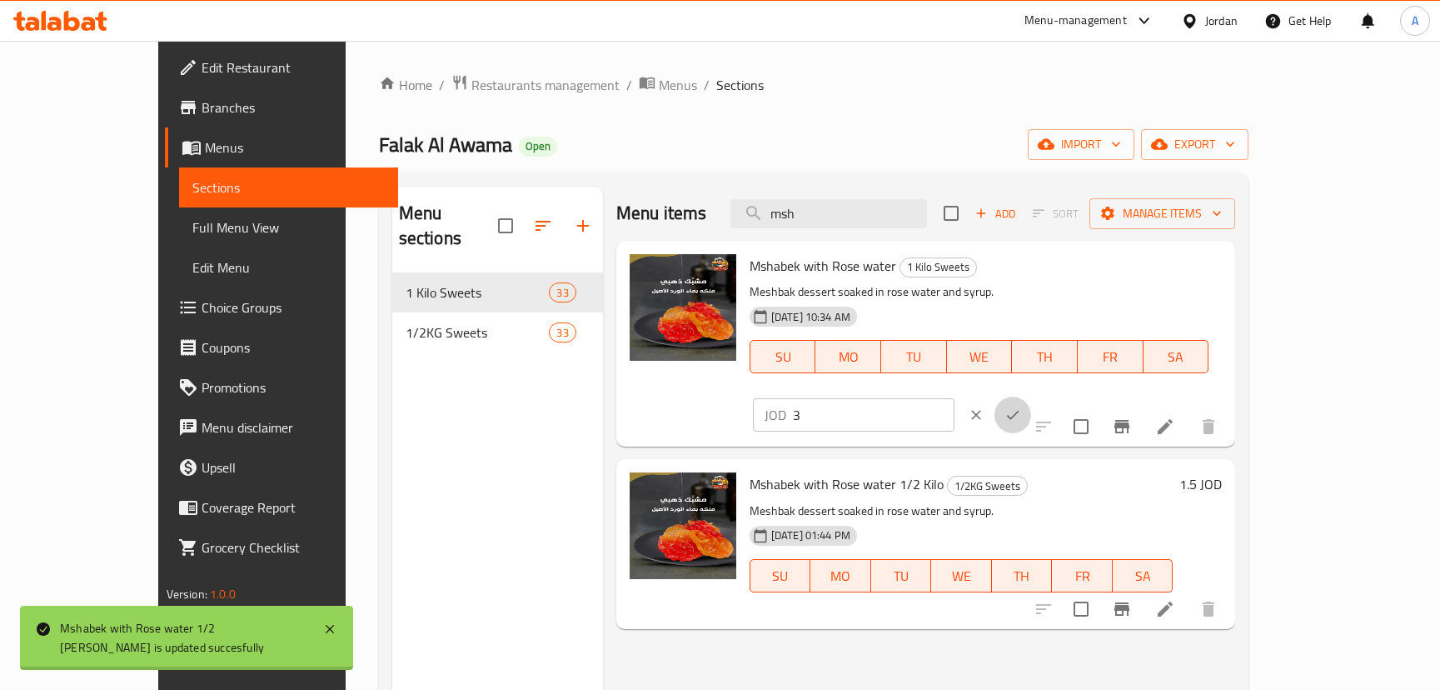
click at [1021, 406] on icon "ok" at bounding box center [1013, 414] width 17 height 17
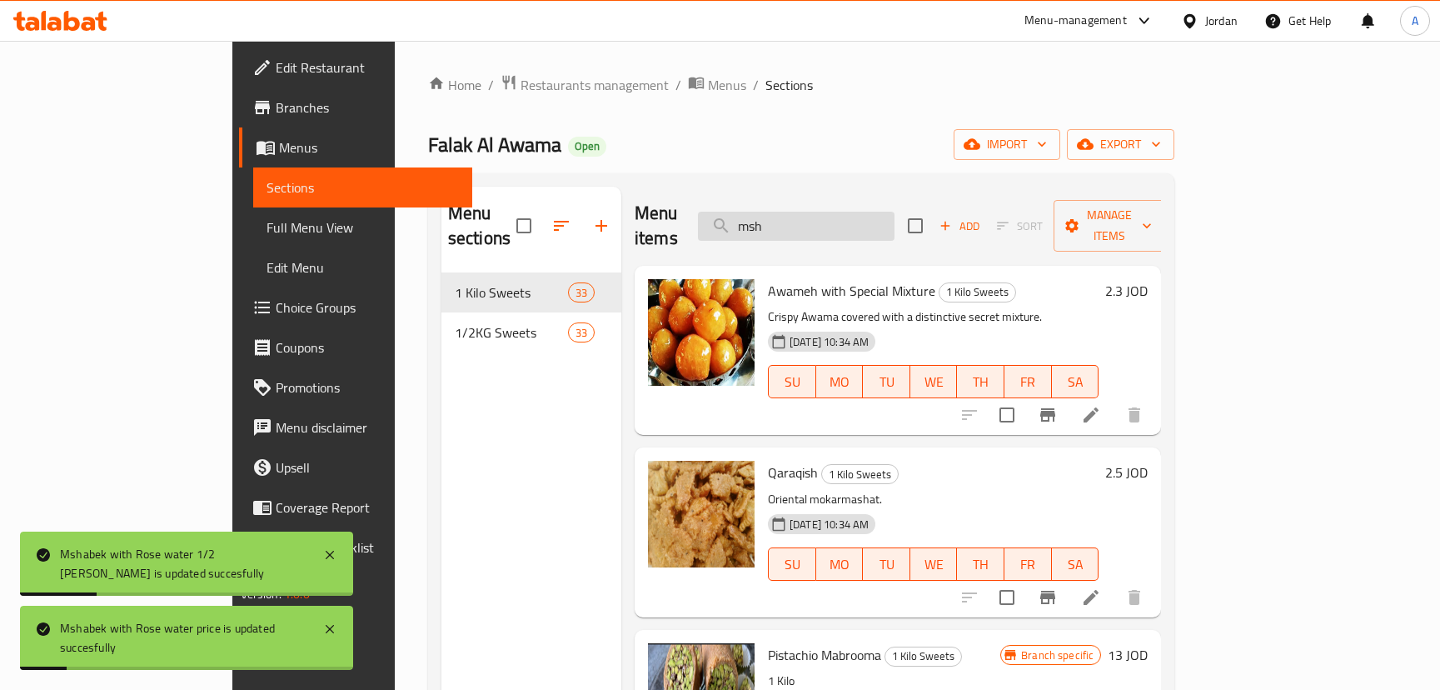
click at [895, 212] on input "msh" at bounding box center [796, 226] width 197 height 29
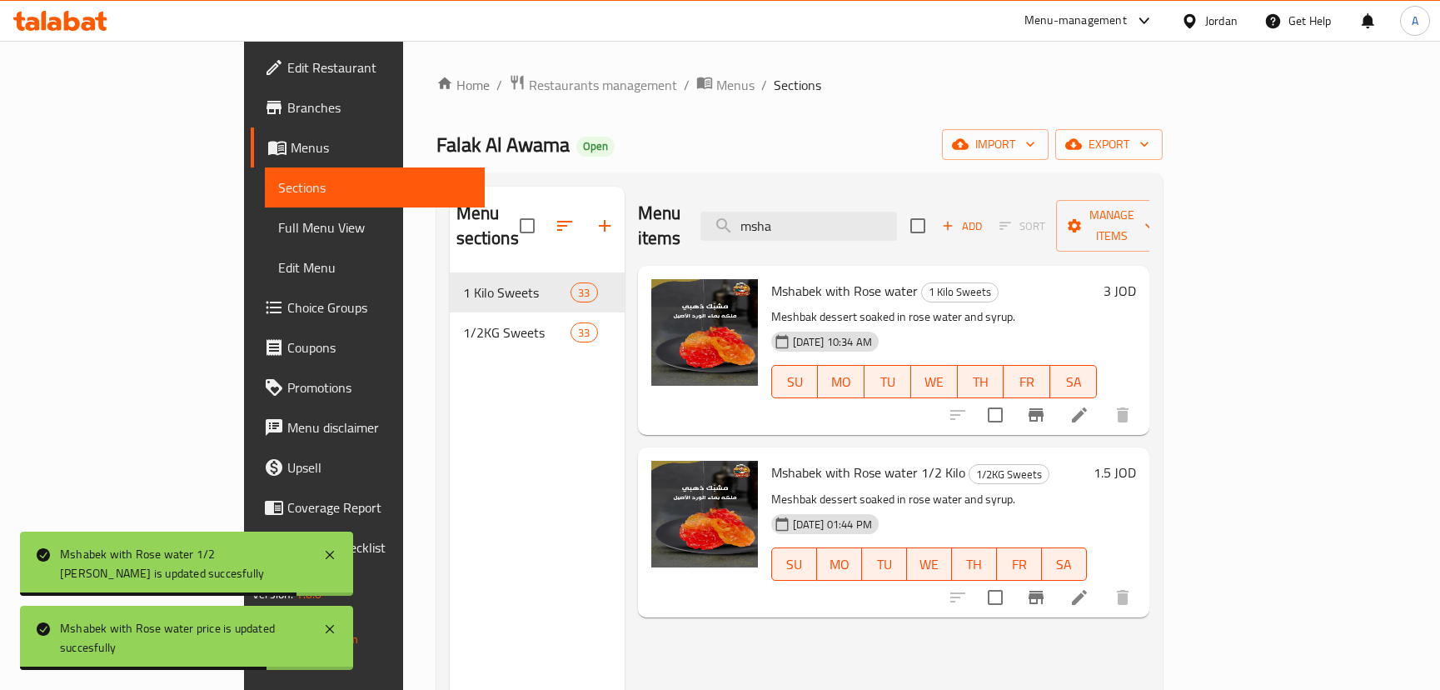
type input "msha"
